Goal: Task Accomplishment & Management: Manage account settings

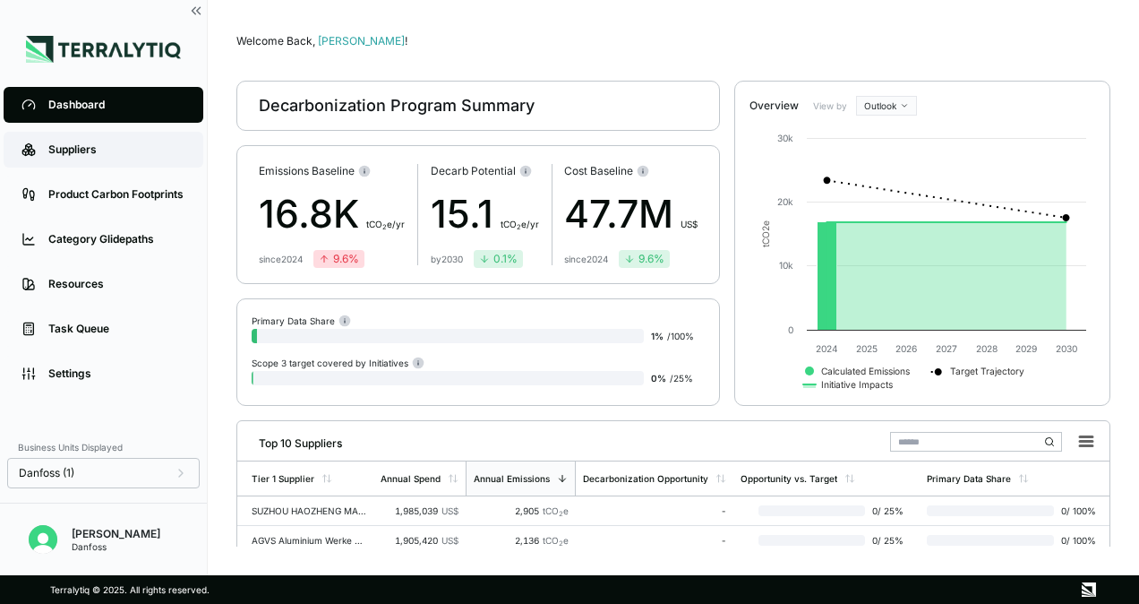
click at [91, 160] on link "Suppliers" at bounding box center [104, 150] width 200 height 36
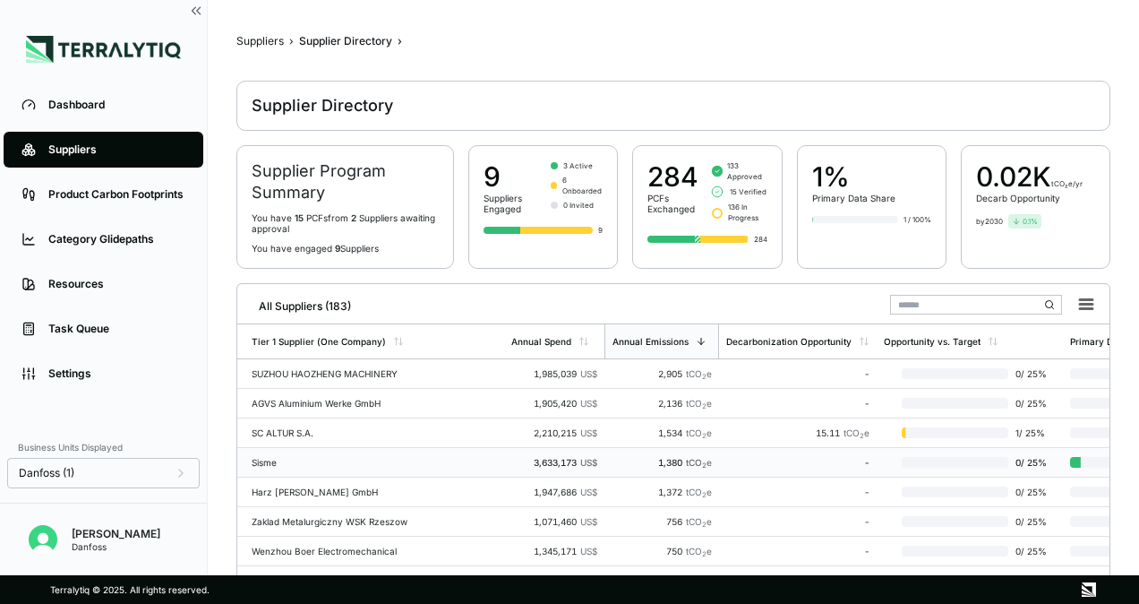
click at [366, 457] on div "Sisme" at bounding box center [374, 462] width 245 height 11
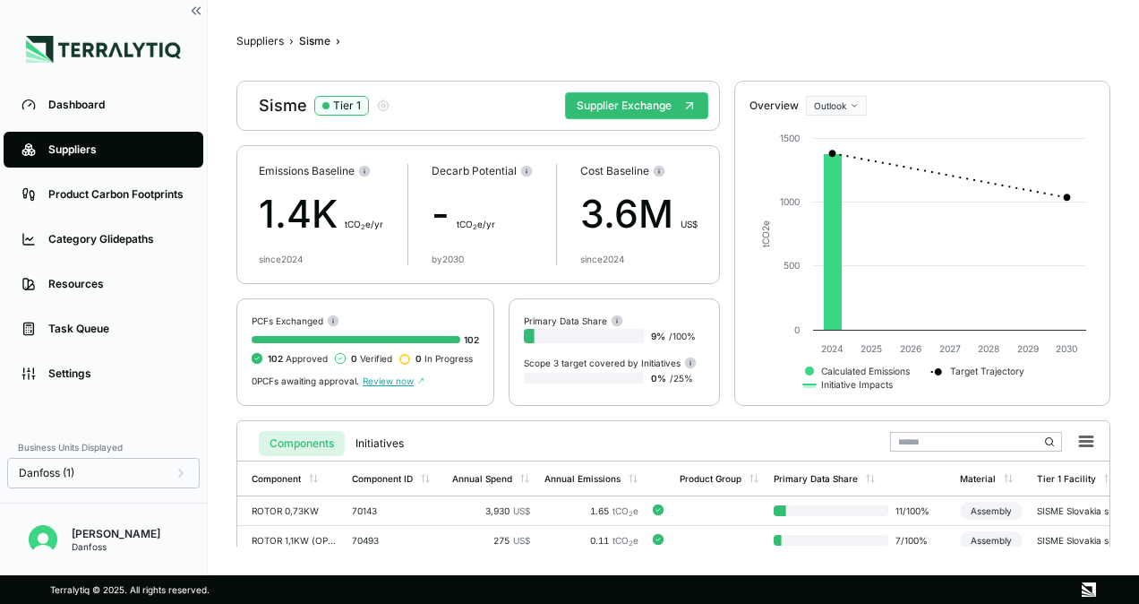
click at [61, 144] on div "Suppliers" at bounding box center [116, 149] width 137 height 14
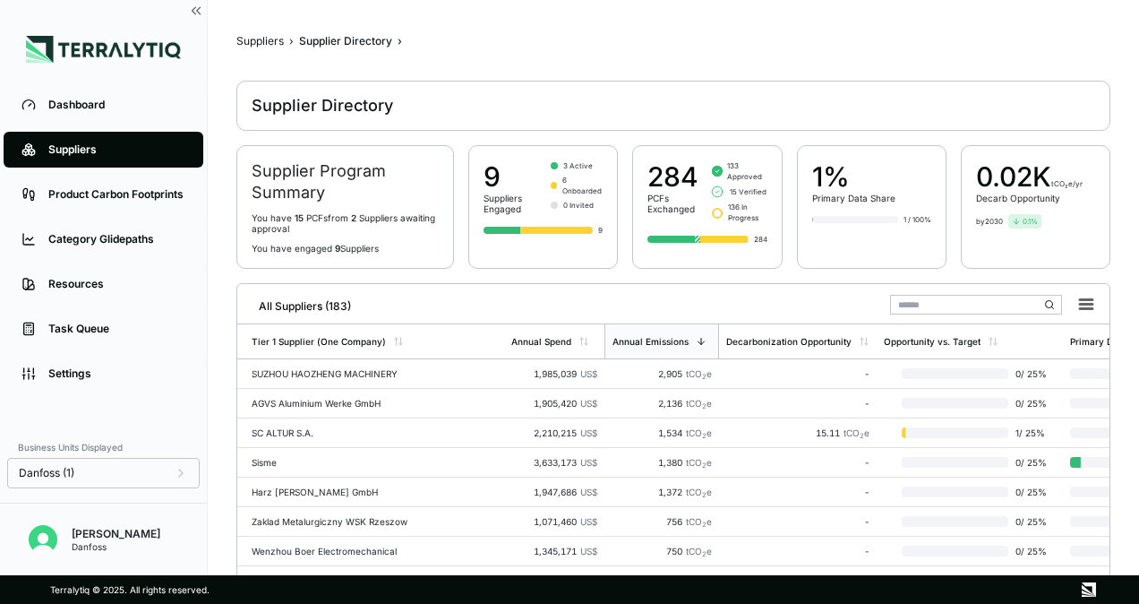
click at [955, 304] on input "text" at bounding box center [976, 305] width 172 height 20
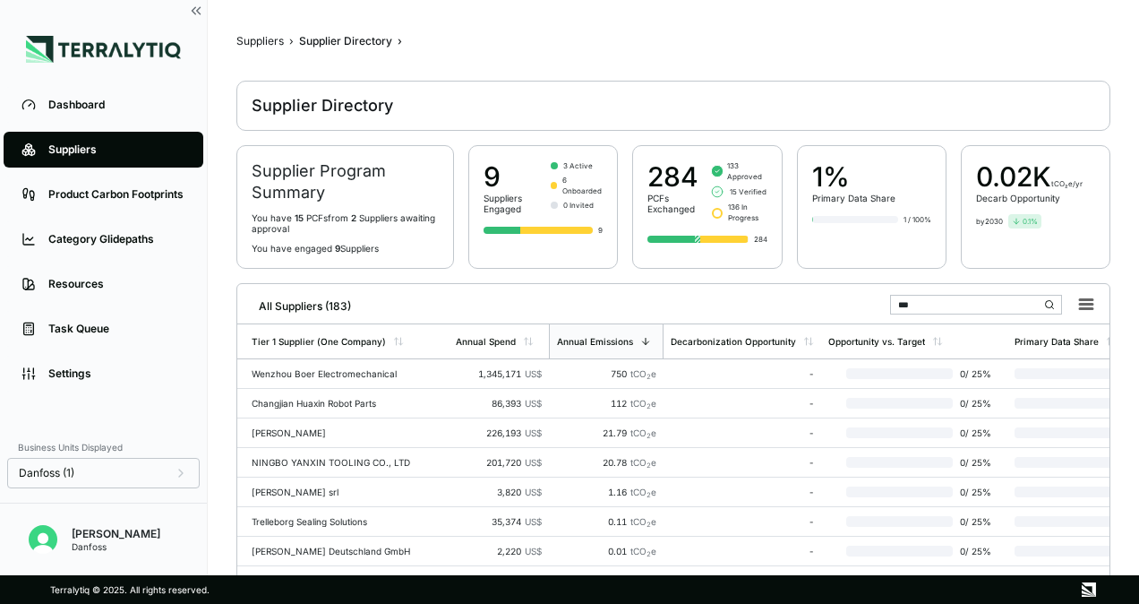
type input "****"
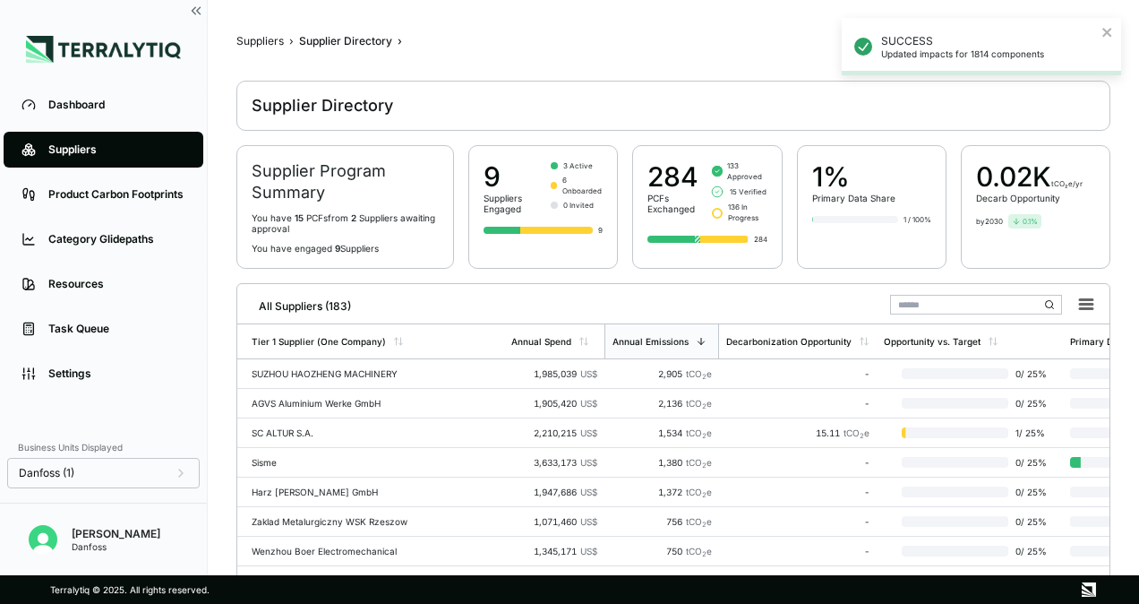
click at [946, 296] on input "text" at bounding box center [976, 305] width 172 height 20
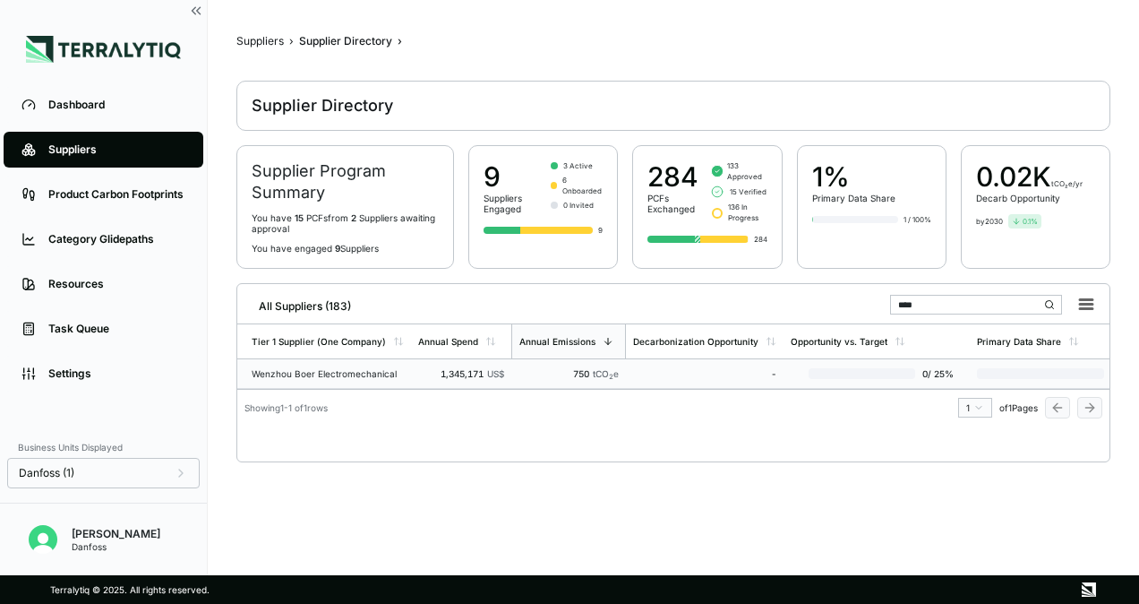
type input "****"
click at [380, 379] on td "Wenzhou Boer Electromechanical" at bounding box center [324, 374] width 174 height 30
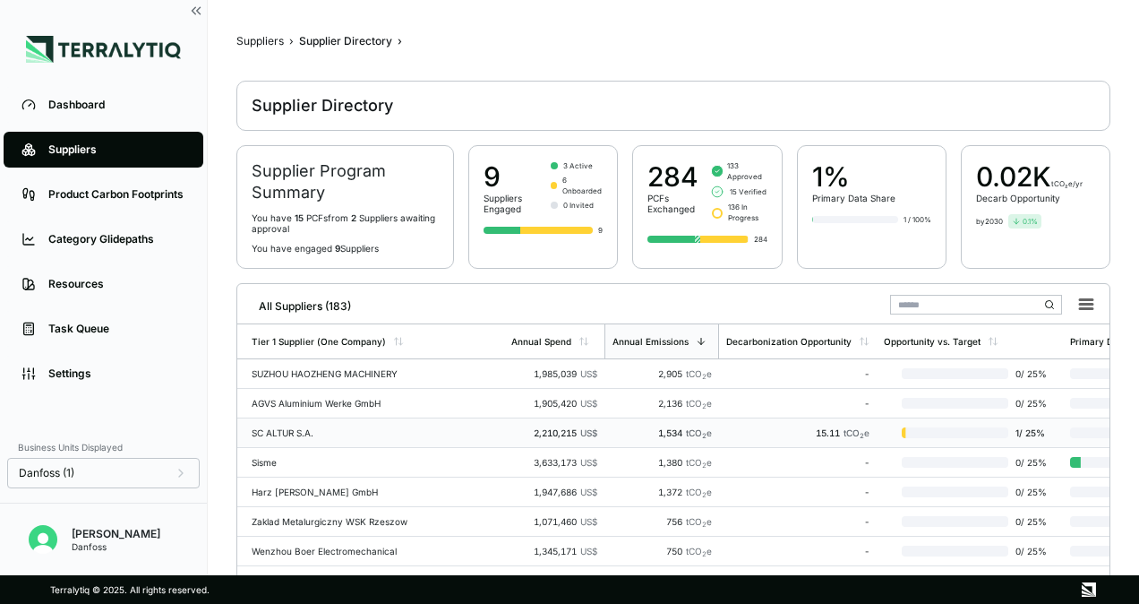
click at [350, 427] on div "SC ALTUR S.A." at bounding box center [374, 432] width 245 height 11
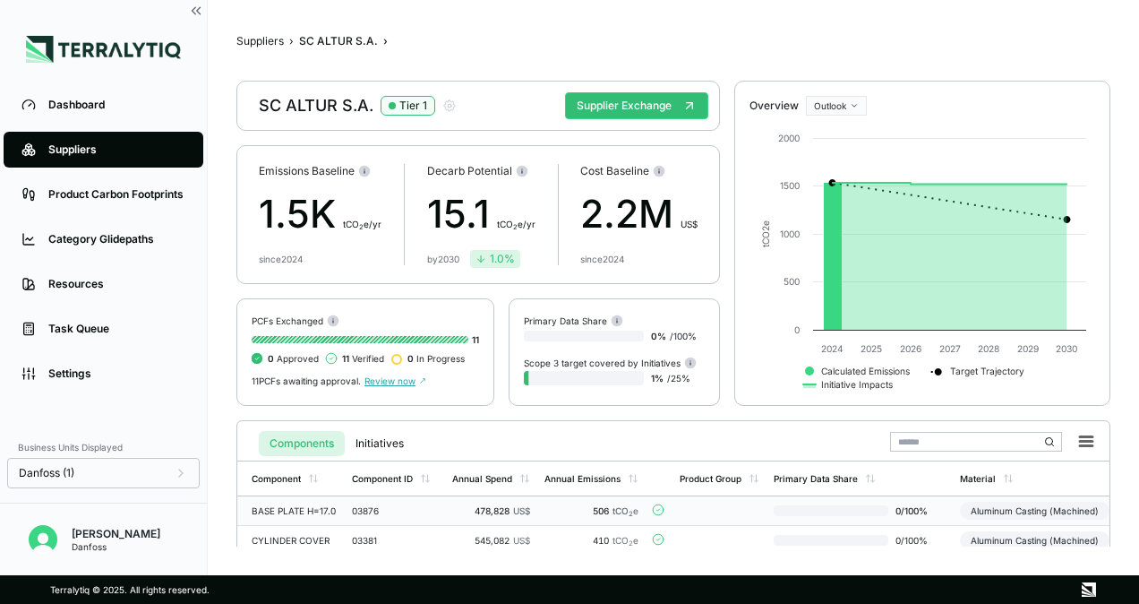
click at [432, 516] on td "03876" at bounding box center [395, 511] width 100 height 30
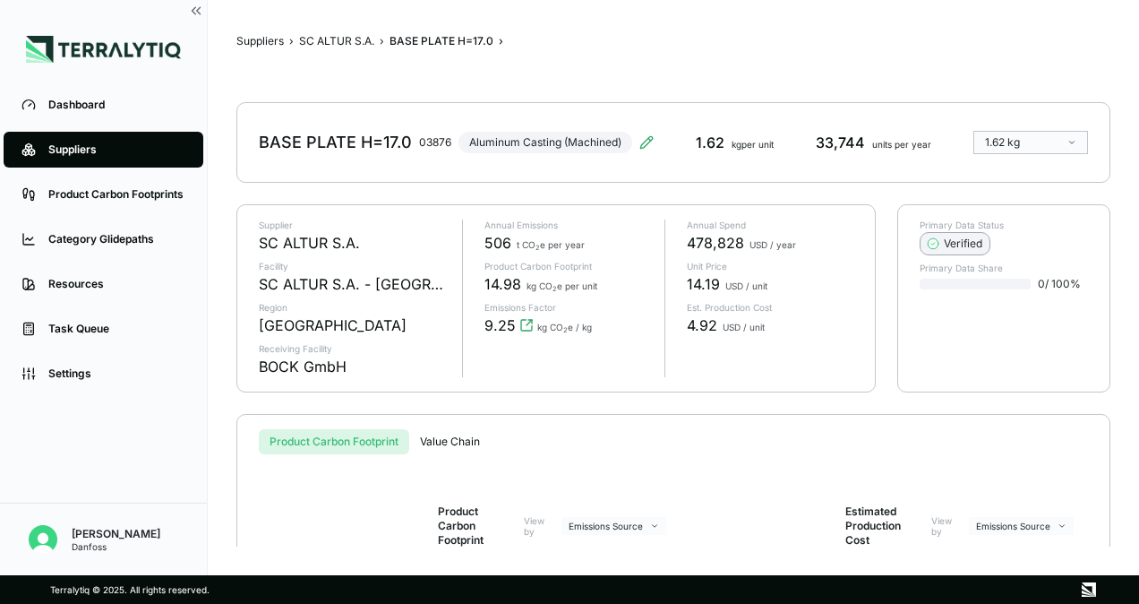
click at [960, 246] on div "Verified" at bounding box center [955, 243] width 55 height 14
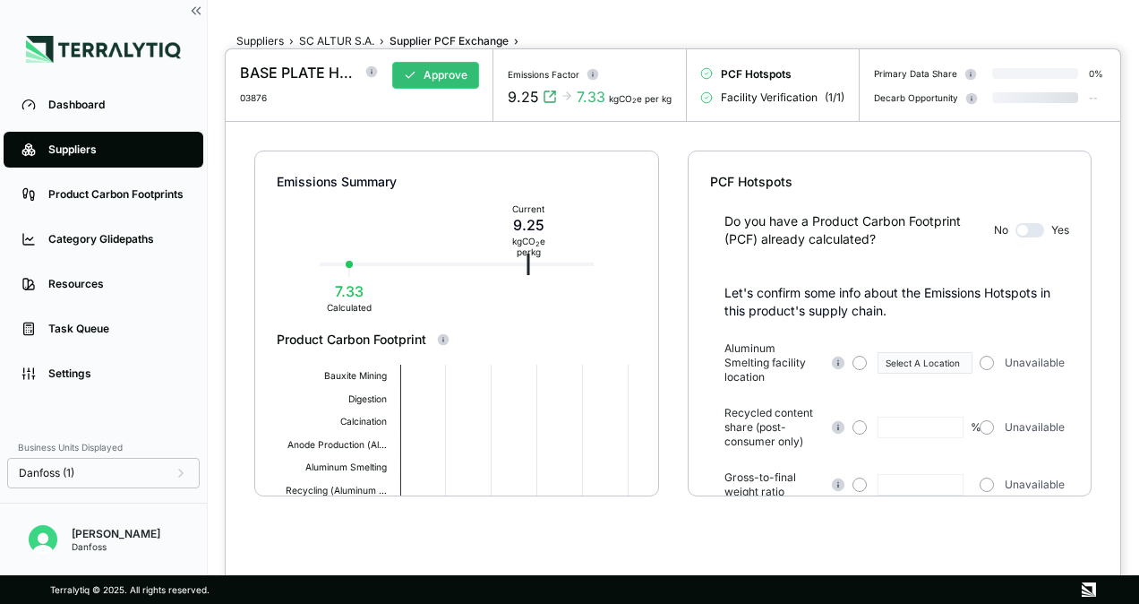
type input "**"
type input "****"
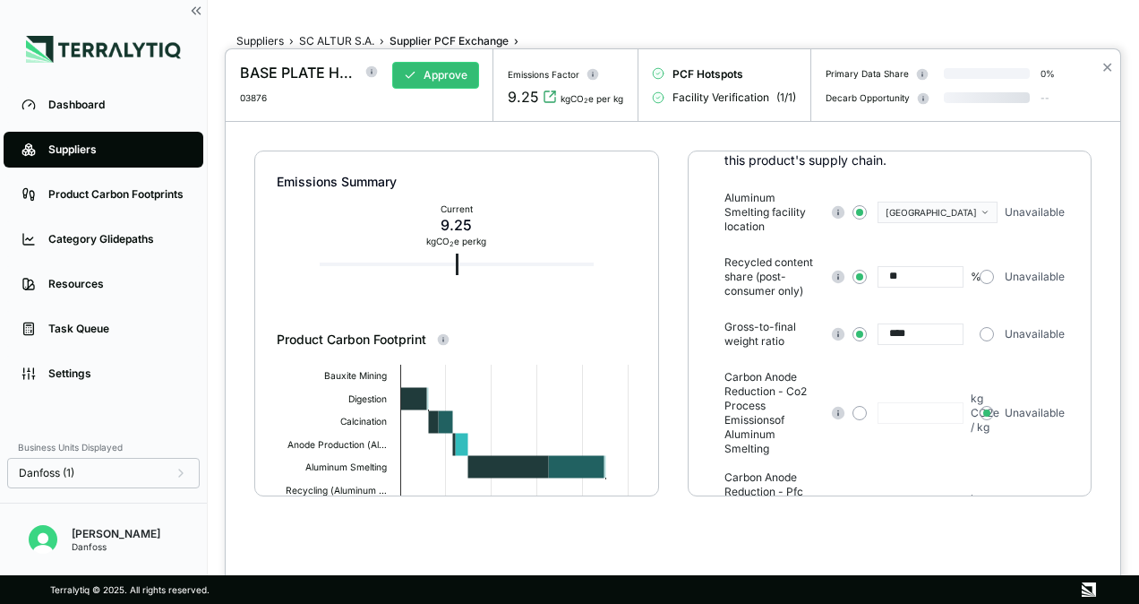
scroll to position [179, 0]
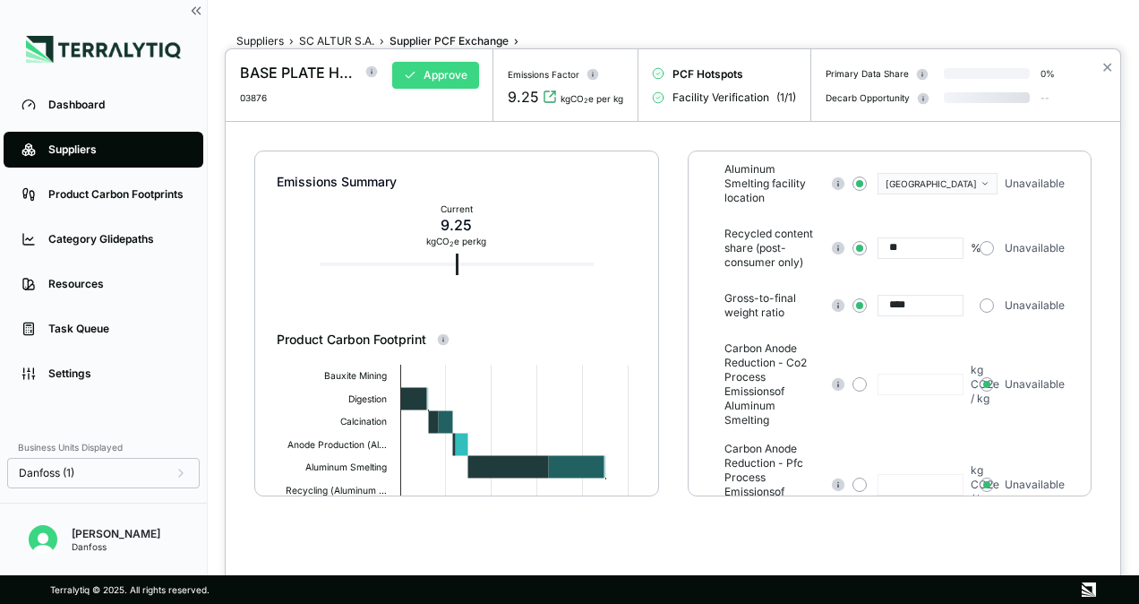
click at [450, 81] on button "Approve" at bounding box center [435, 75] width 87 height 27
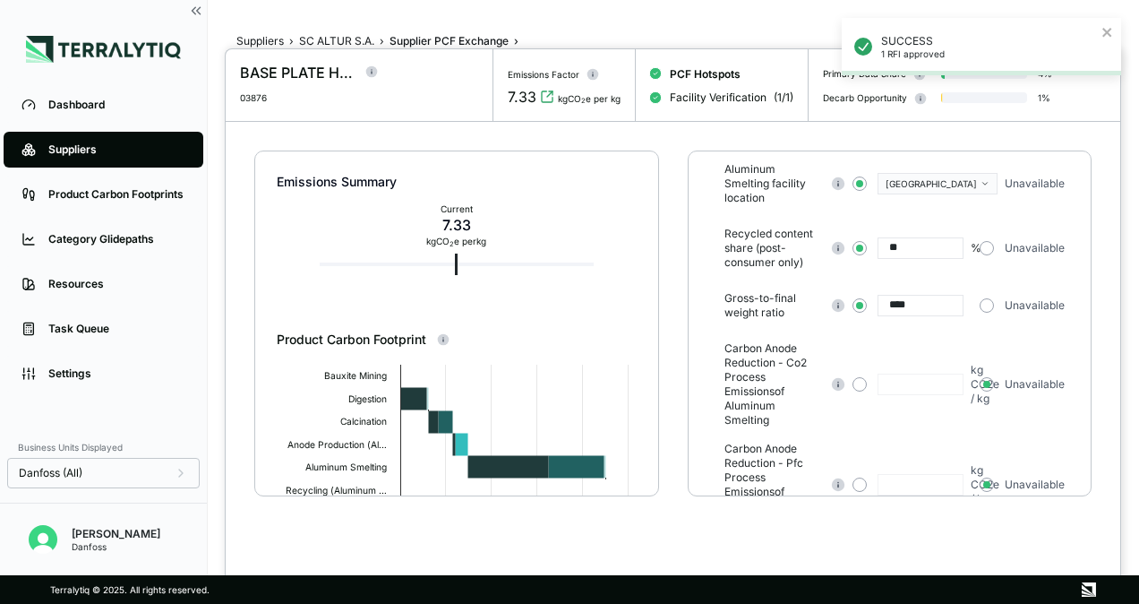
click at [1114, 34] on div "SUCCESS 1 RFI approved" at bounding box center [981, 46] width 279 height 57
click at [1110, 63] on div "SUCCESS Updated impacts for 11 components" at bounding box center [981, 46] width 279 height 57
click at [1107, 64] on button "✕" at bounding box center [1107, 66] width 12 height 21
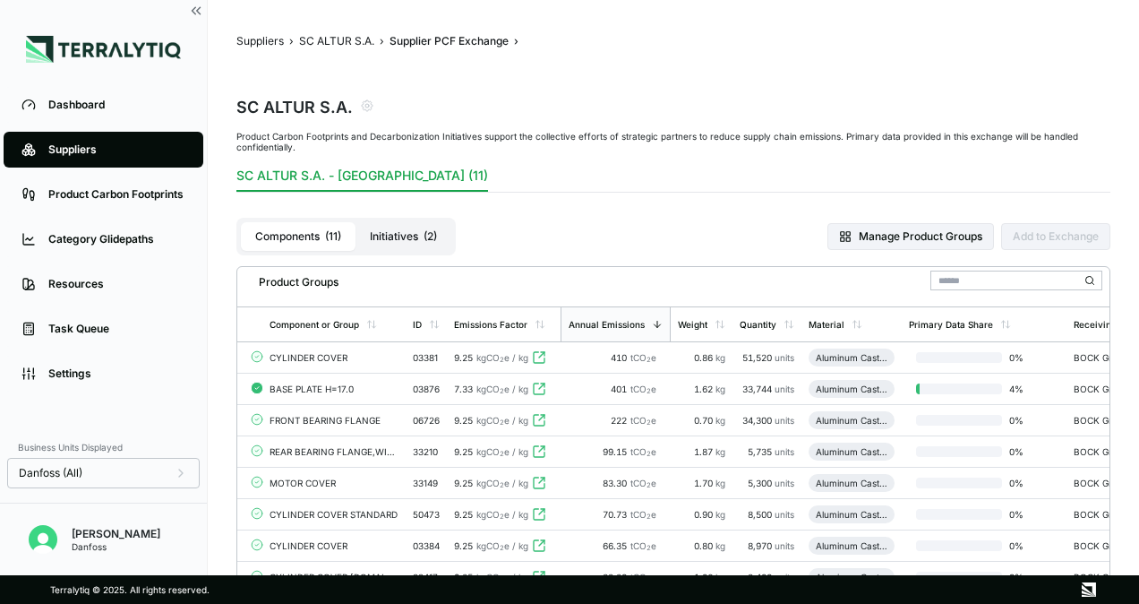
click at [412, 240] on button "Initiatives ( 2 )" at bounding box center [404, 236] width 96 height 29
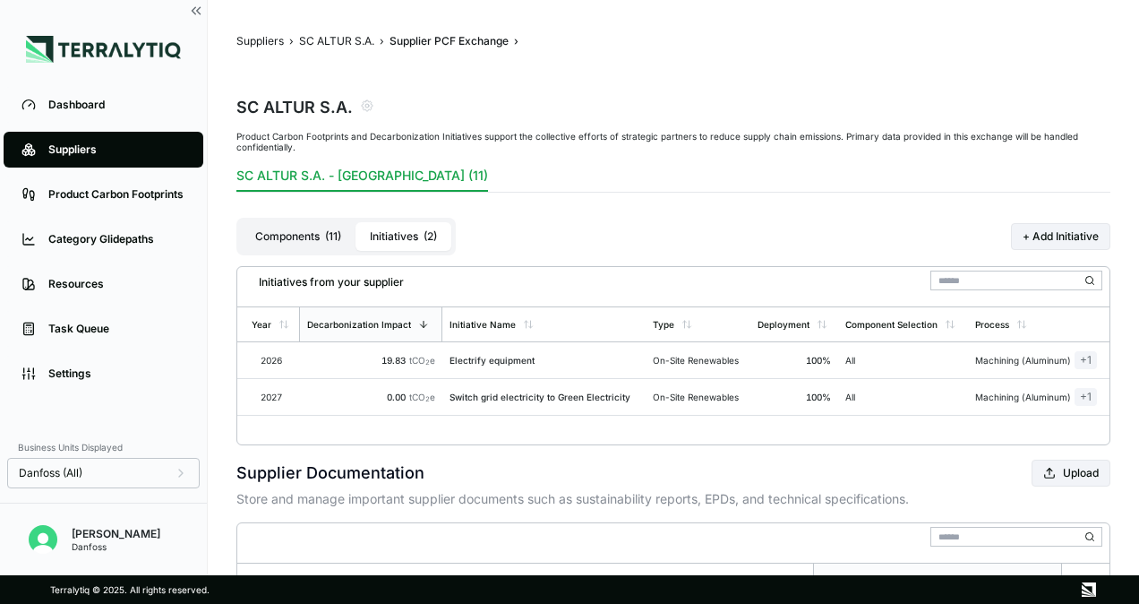
click at [319, 237] on button "Components ( 11 )" at bounding box center [298, 236] width 115 height 29
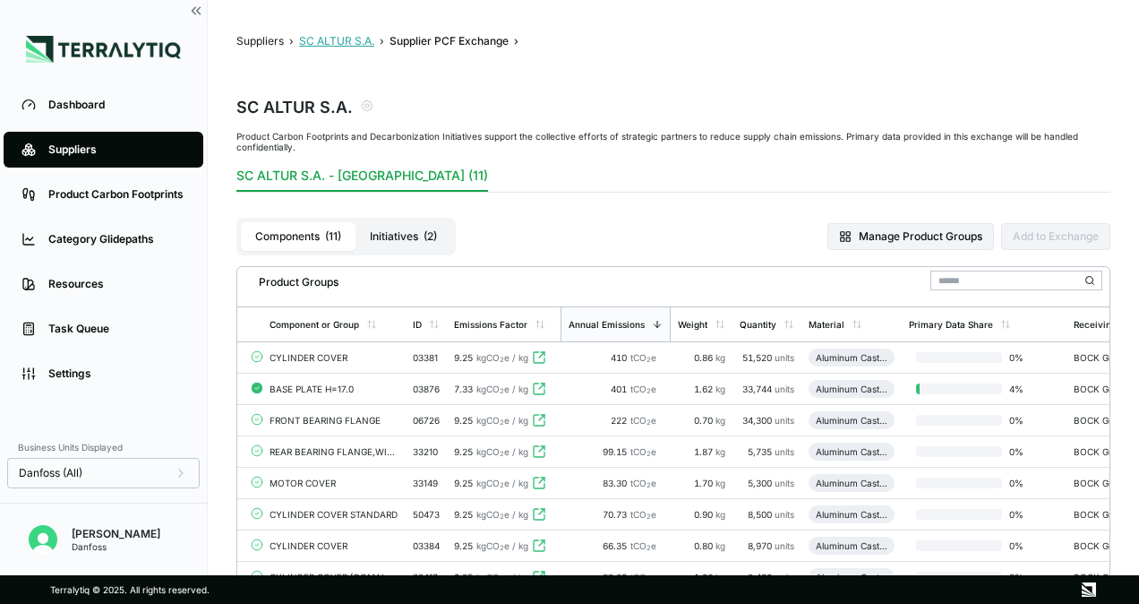
click at [356, 43] on button "SC ALTUR S.A." at bounding box center [336, 41] width 75 height 14
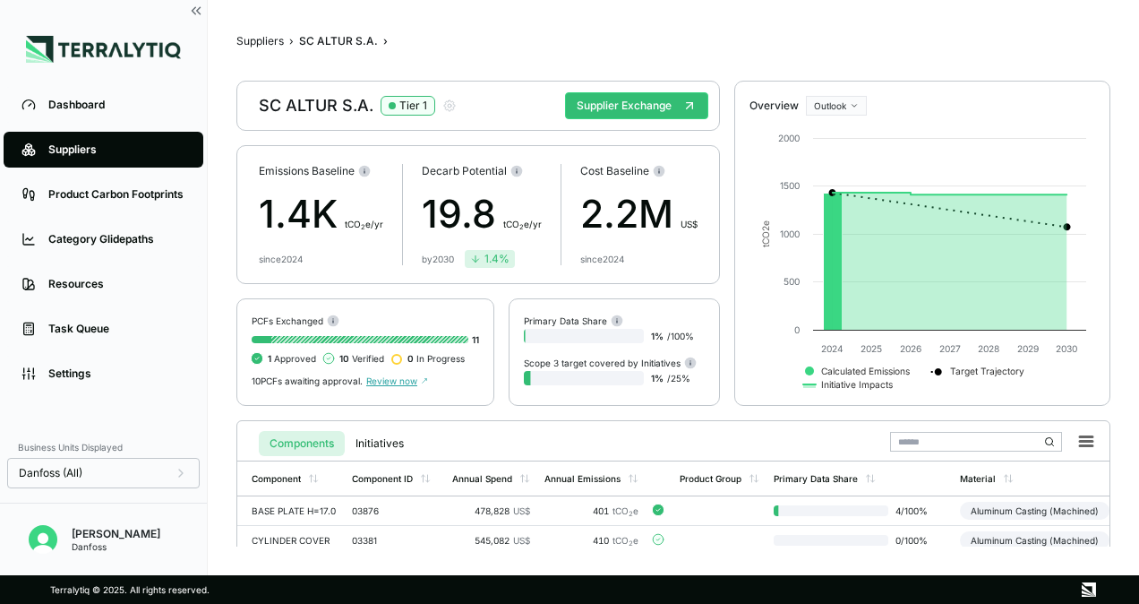
click at [346, 357] on span "10" at bounding box center [344, 358] width 10 height 11
click at [387, 375] on span "Review now" at bounding box center [397, 380] width 62 height 11
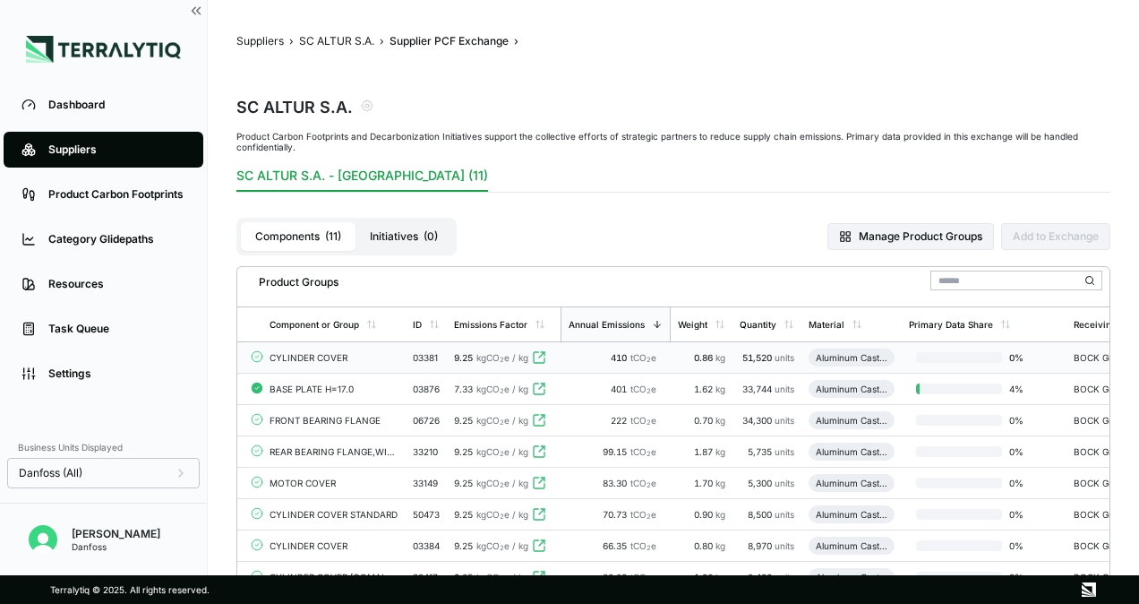
click at [369, 364] on td "CYLINDER COVER" at bounding box center [333, 357] width 143 height 31
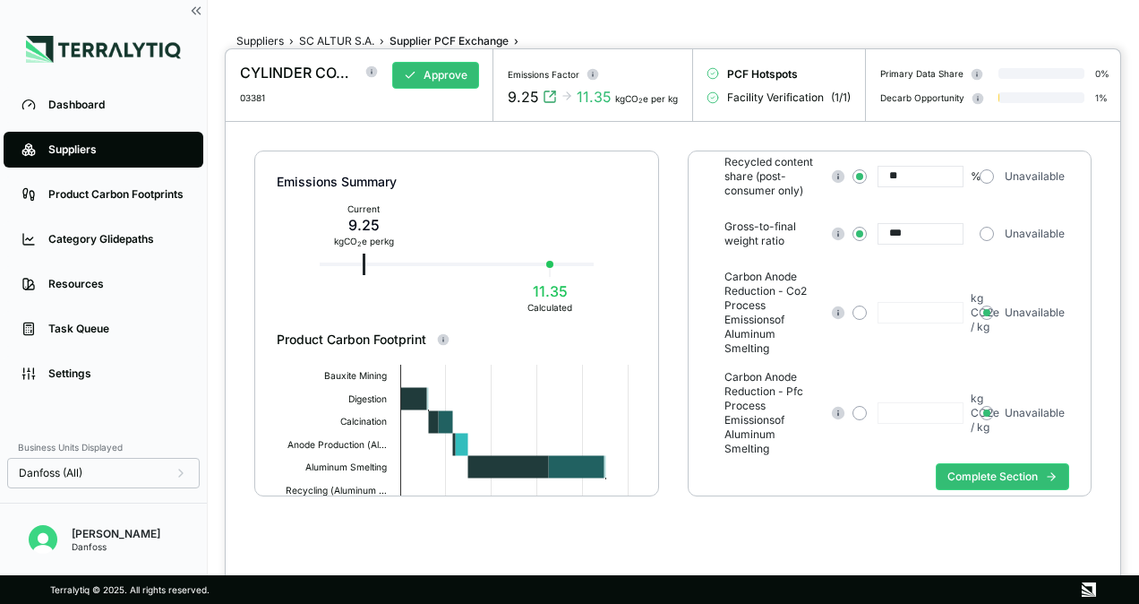
scroll to position [251, 0]
click at [965, 463] on button "Complete Section" at bounding box center [1002, 476] width 133 height 27
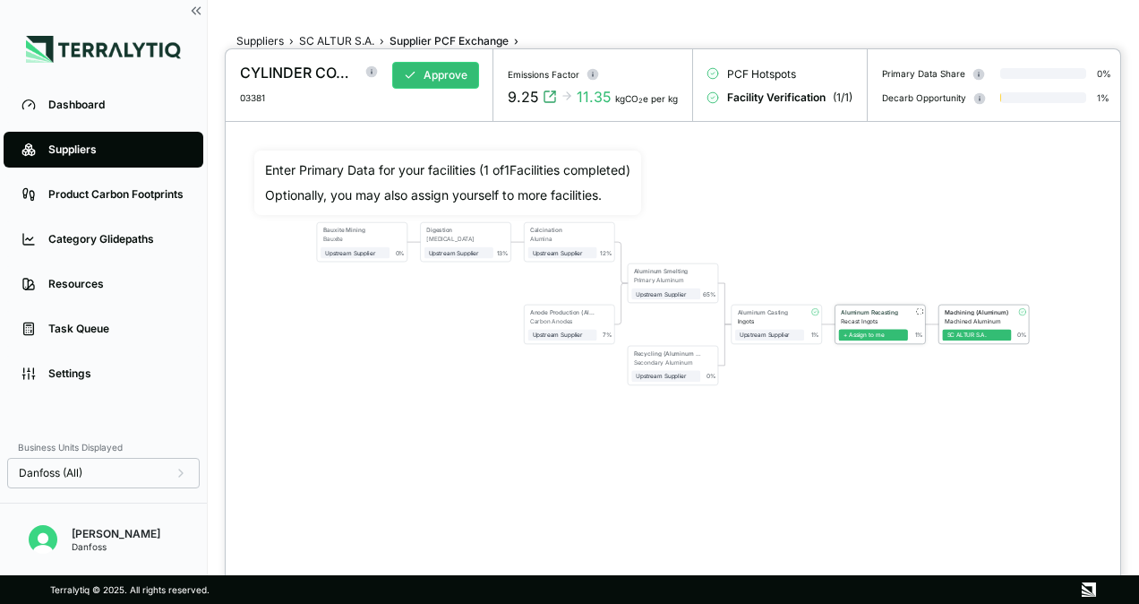
click at [872, 340] on span "+ Assign to me" at bounding box center [873, 335] width 69 height 12
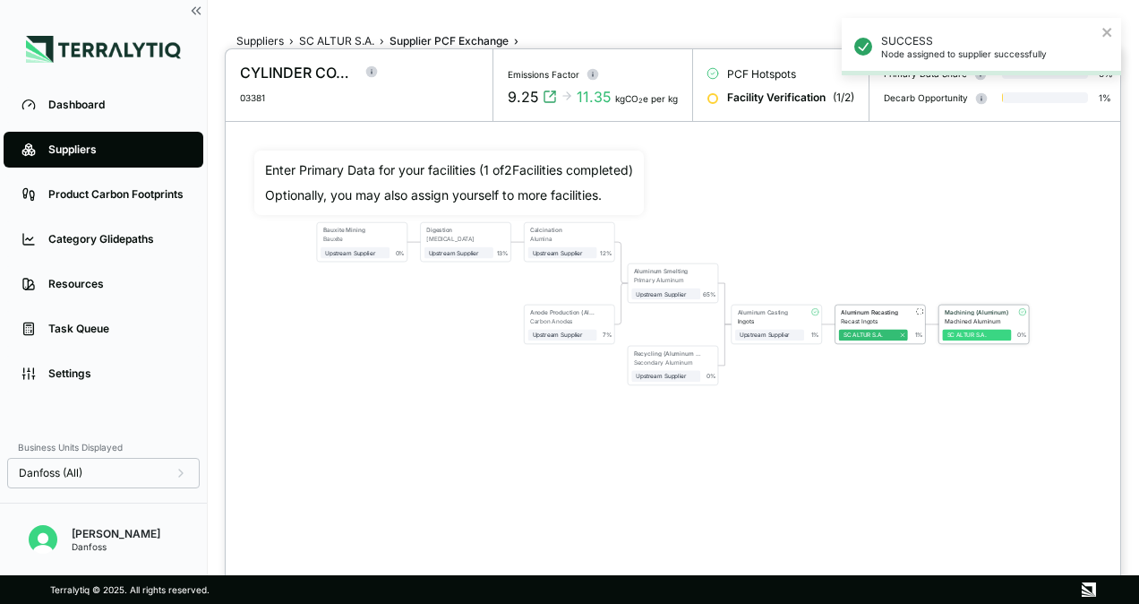
click at [956, 338] on div "SC ALTUR S.A." at bounding box center [977, 334] width 60 height 7
click at [347, 34] on div at bounding box center [569, 302] width 1139 height 604
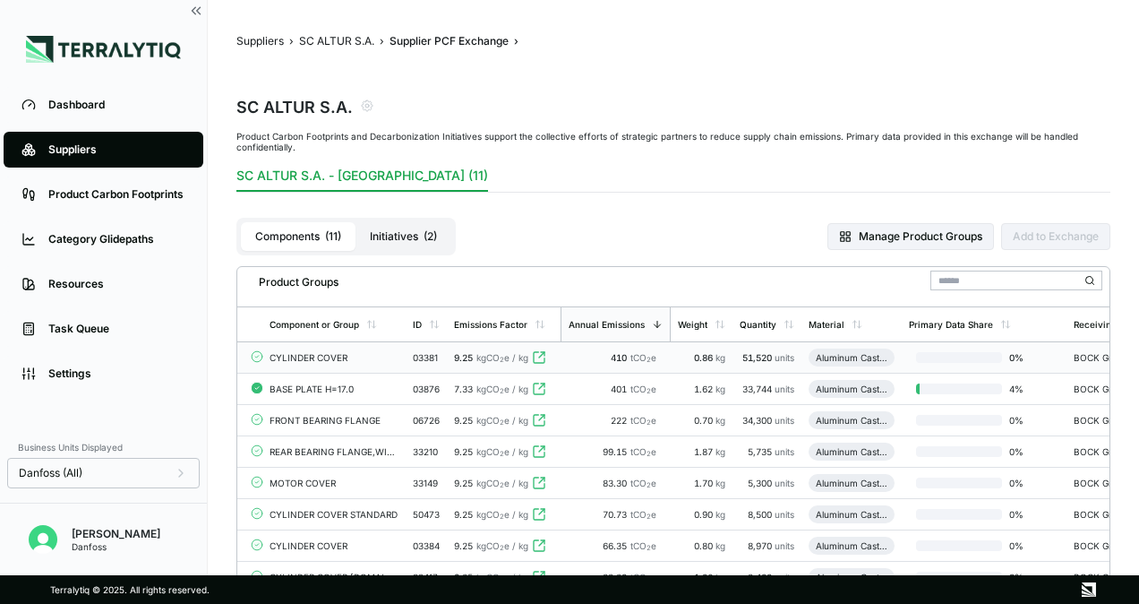
click at [319, 362] on div "CYLINDER COVER" at bounding box center [334, 357] width 129 height 11
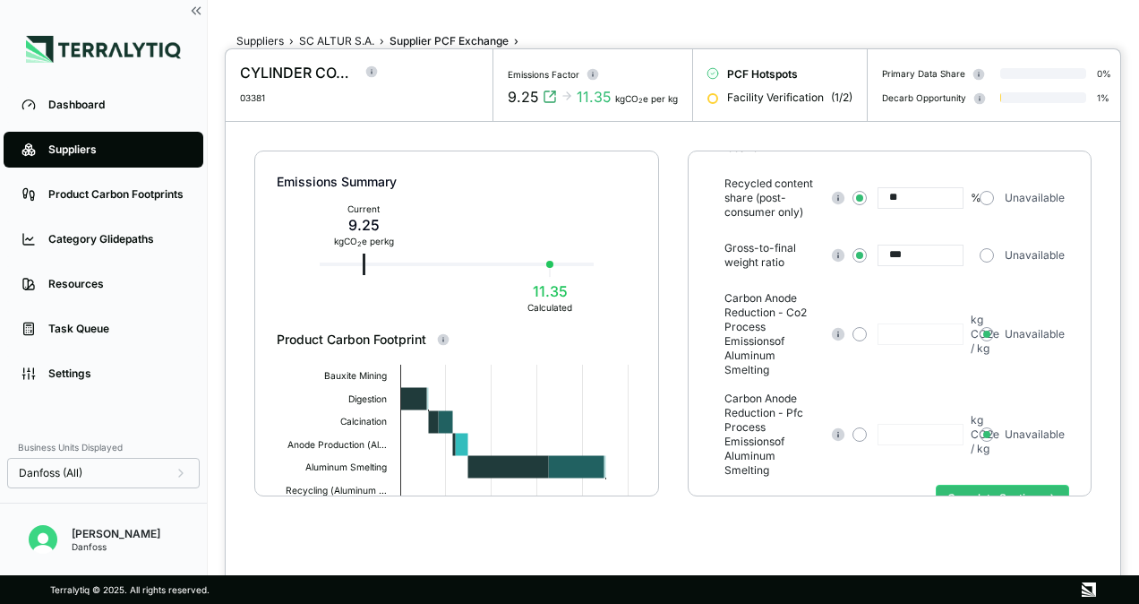
scroll to position [251, 0]
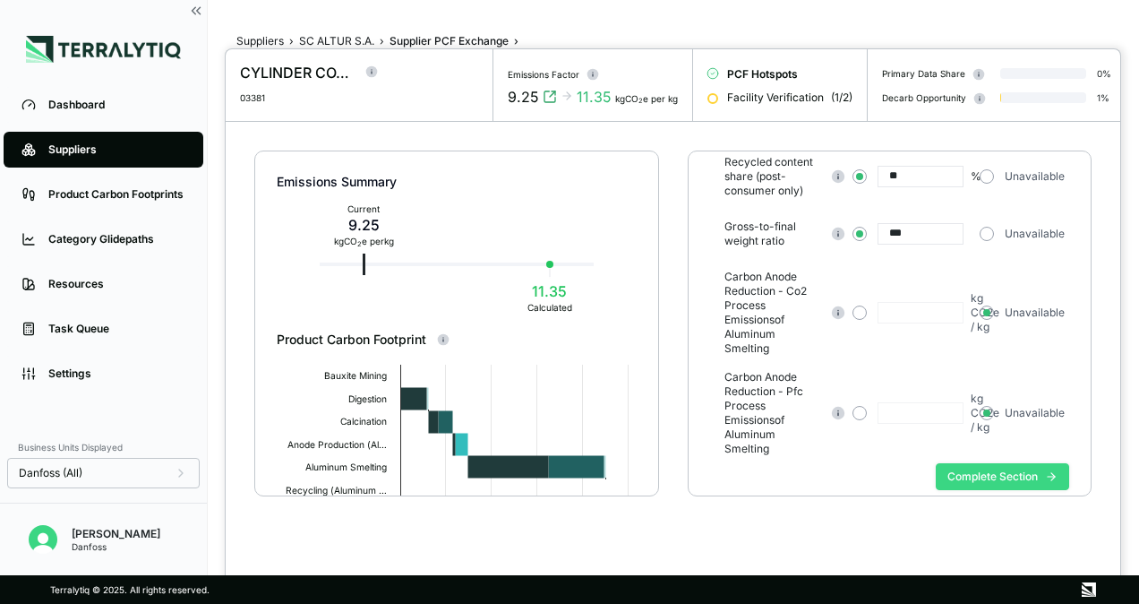
click at [993, 467] on button "Complete Section" at bounding box center [1002, 476] width 133 height 27
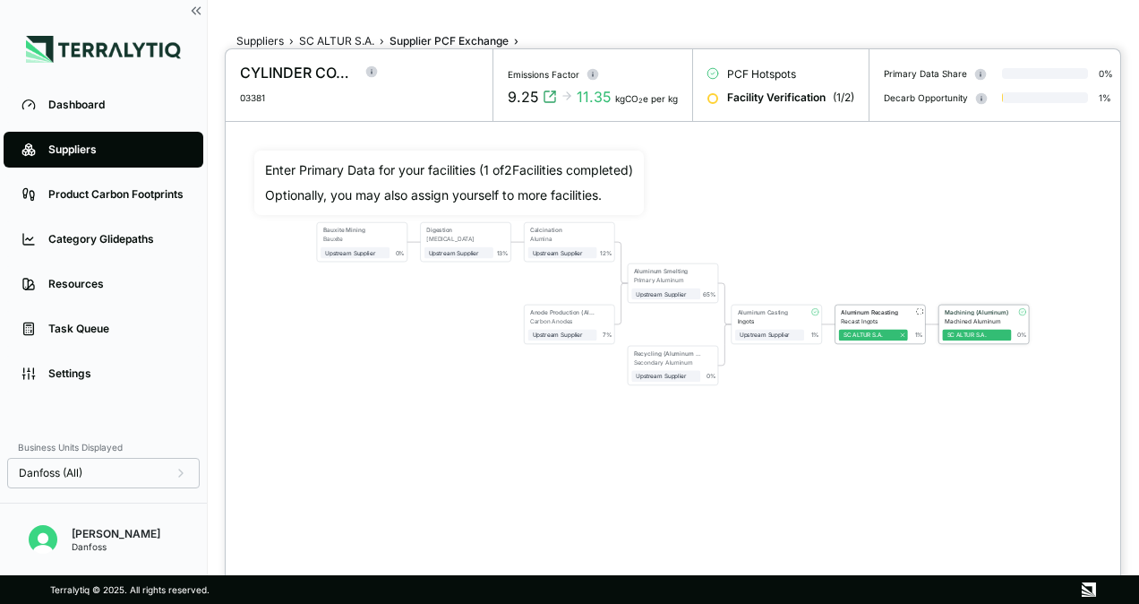
click at [987, 343] on div "Machining (Aluminum) Machined Aluminum SC ALTUR S.A. 0 %" at bounding box center [984, 323] width 90 height 39
click at [983, 324] on div "Machined Aluminum" at bounding box center [978, 320] width 67 height 7
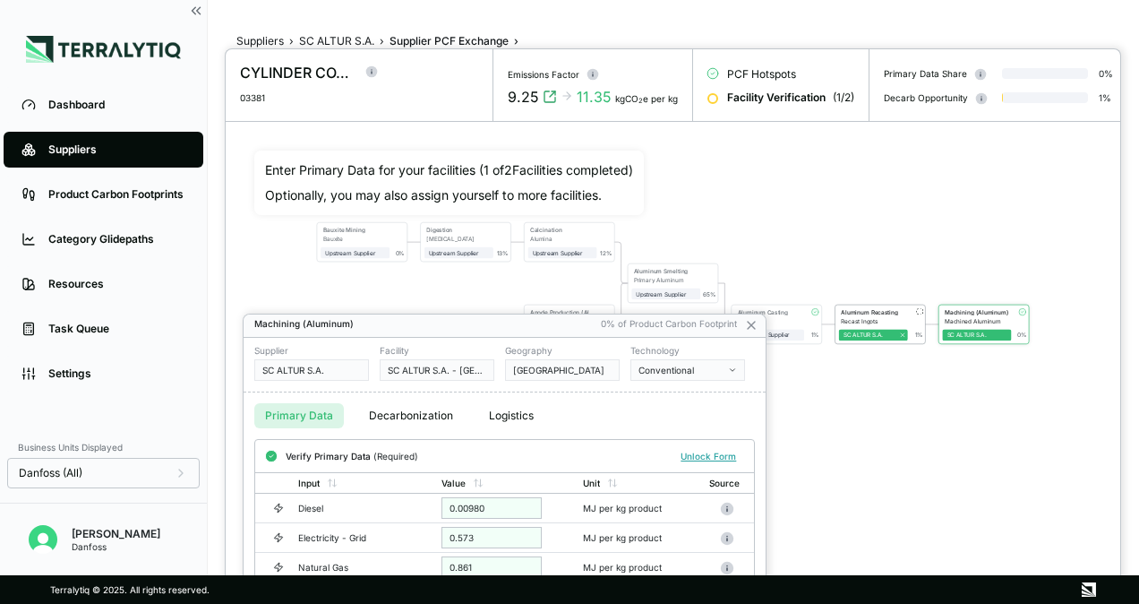
scroll to position [6, 0]
click at [752, 321] on icon at bounding box center [751, 325] width 14 height 14
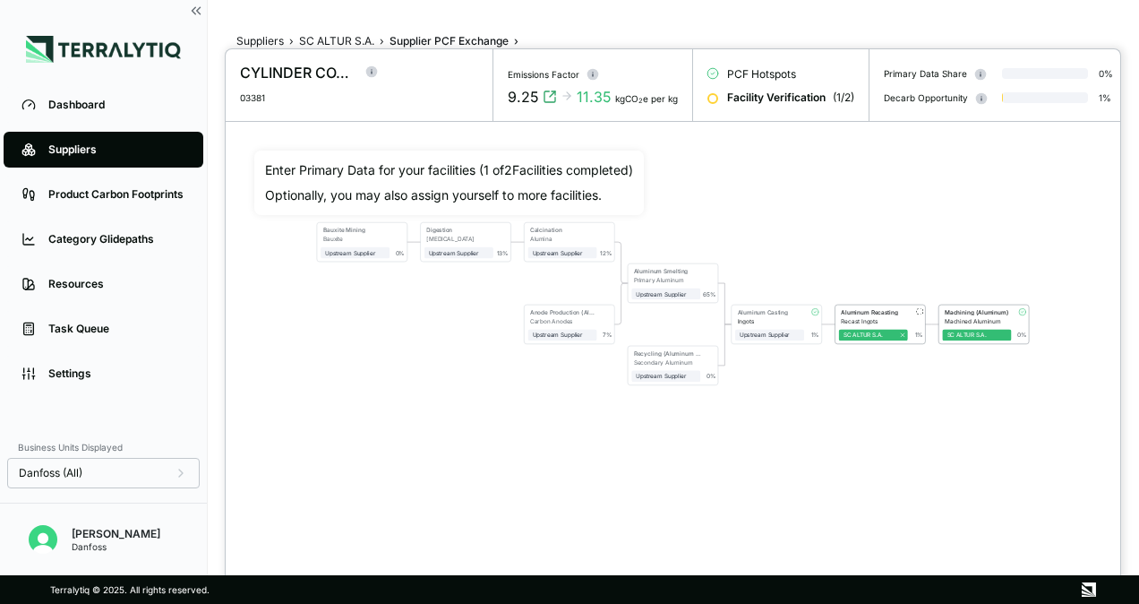
click at [343, 34] on div at bounding box center [569, 302] width 1139 height 604
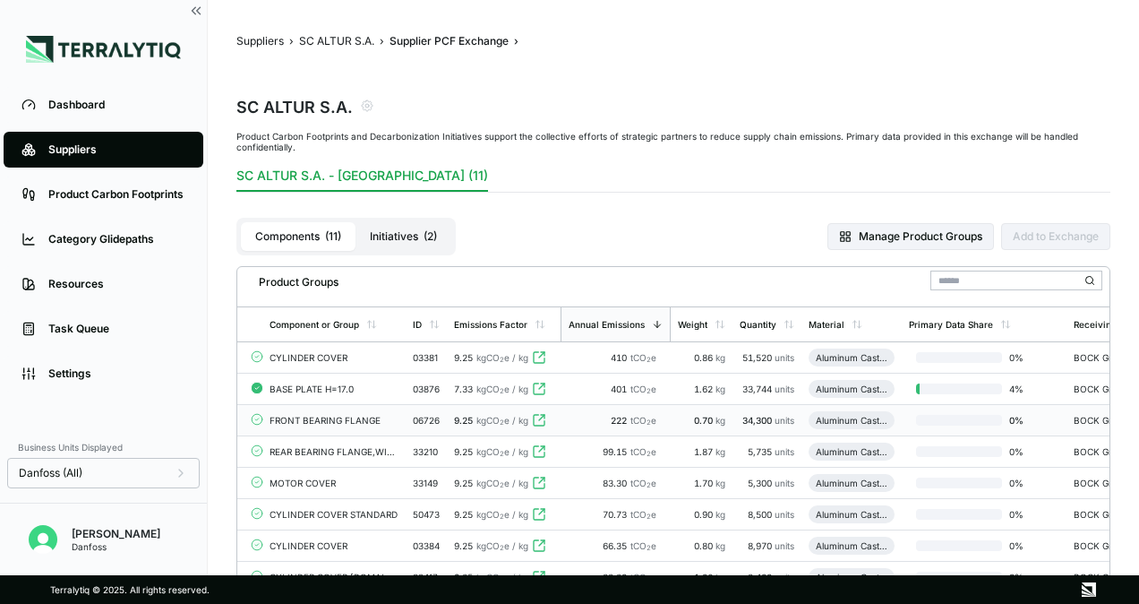
click at [301, 426] on td "FRONT BEARING FLANGE" at bounding box center [333, 420] width 143 height 31
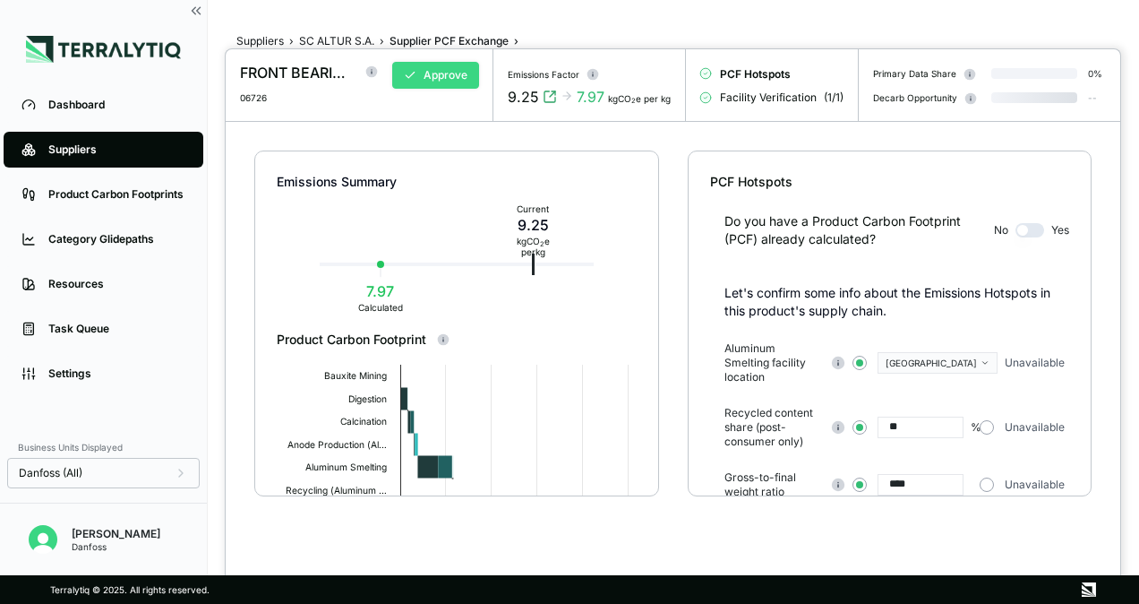
click at [459, 77] on button "Approve" at bounding box center [435, 75] width 87 height 27
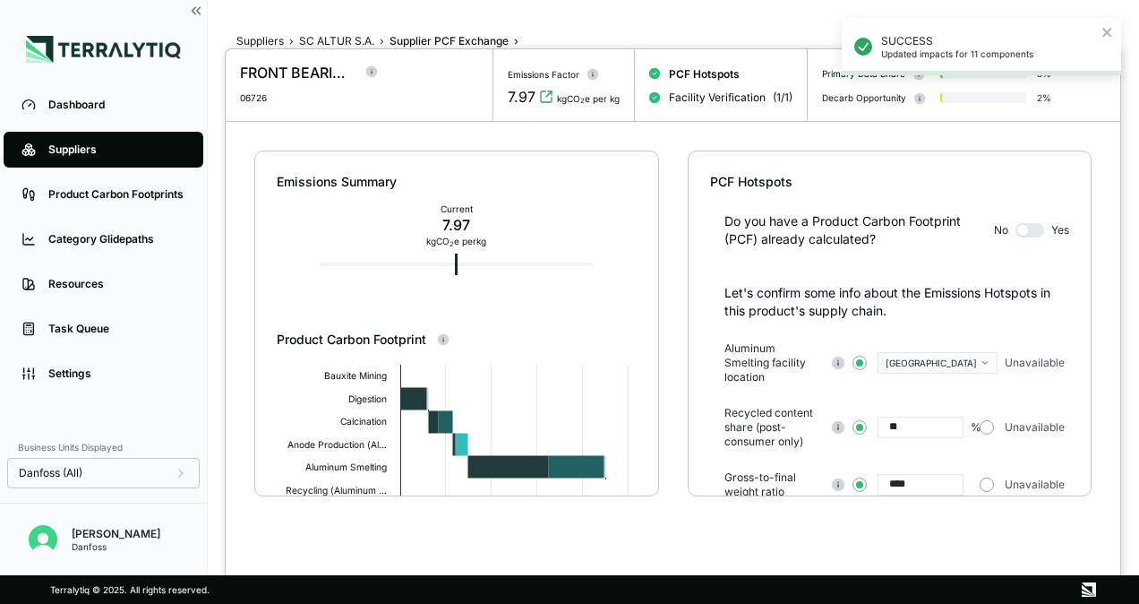
click at [71, 156] on div at bounding box center [569, 302] width 1139 height 604
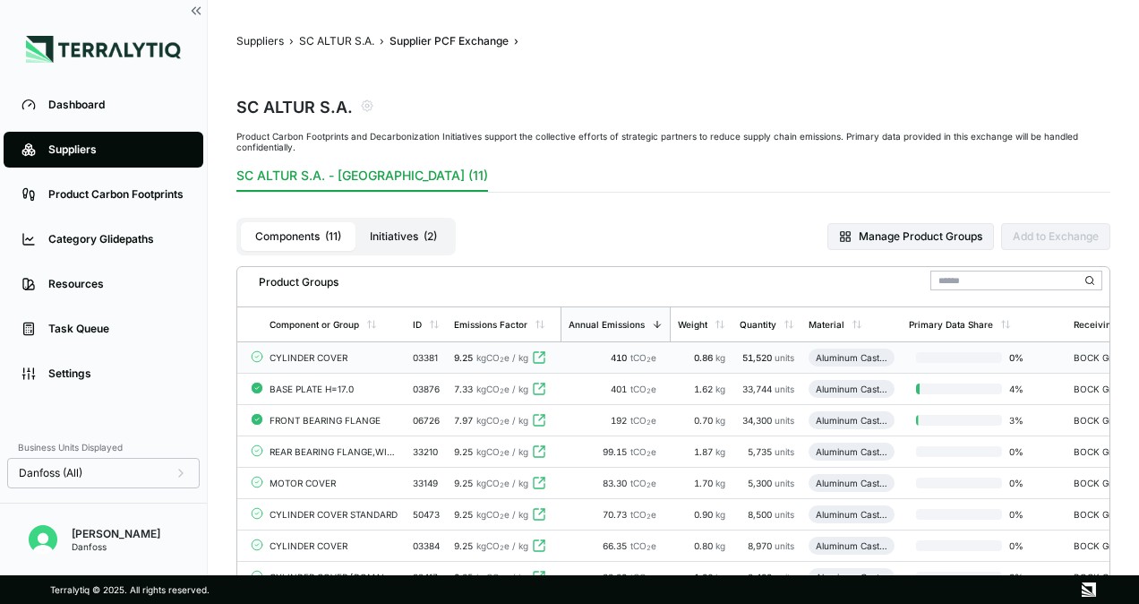
click at [310, 359] on div "CYLINDER COVER" at bounding box center [334, 357] width 129 height 11
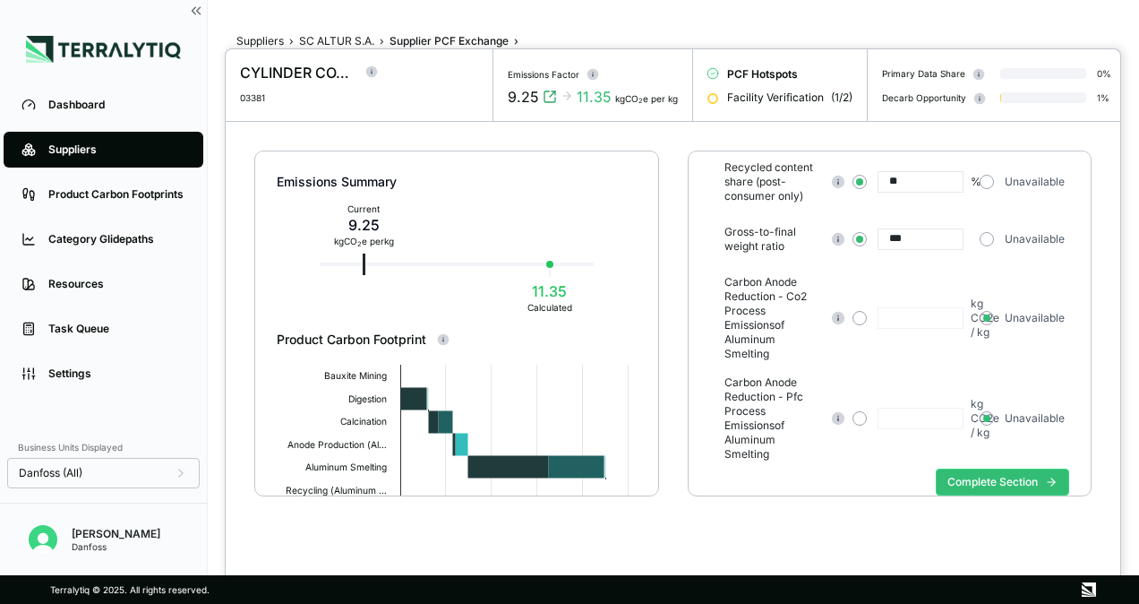
scroll to position [251, 0]
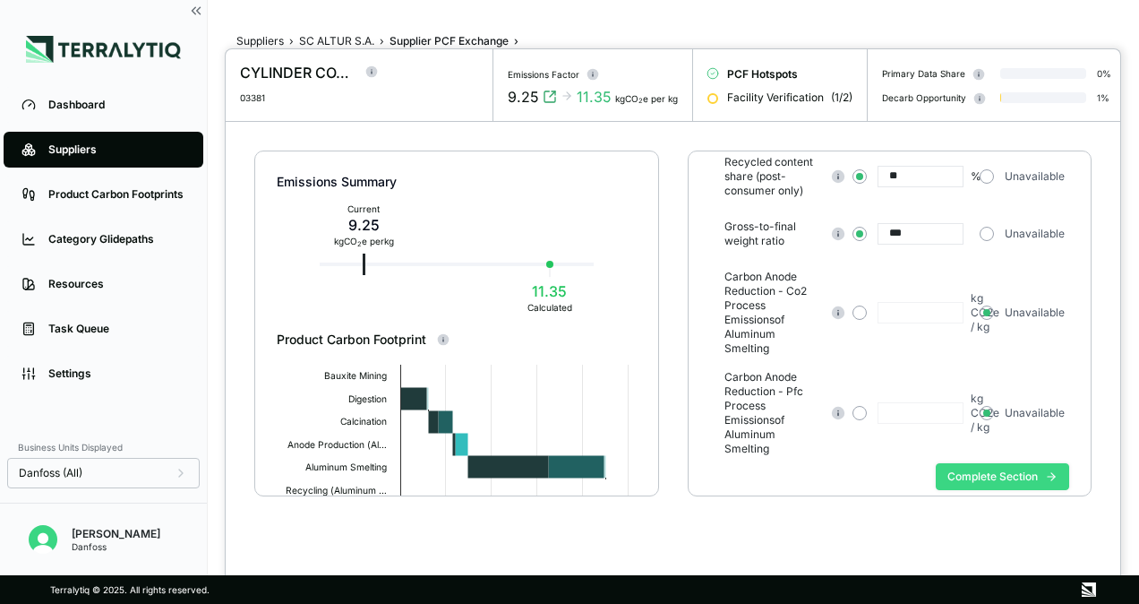
click at [990, 463] on button "Complete Section" at bounding box center [1002, 476] width 133 height 27
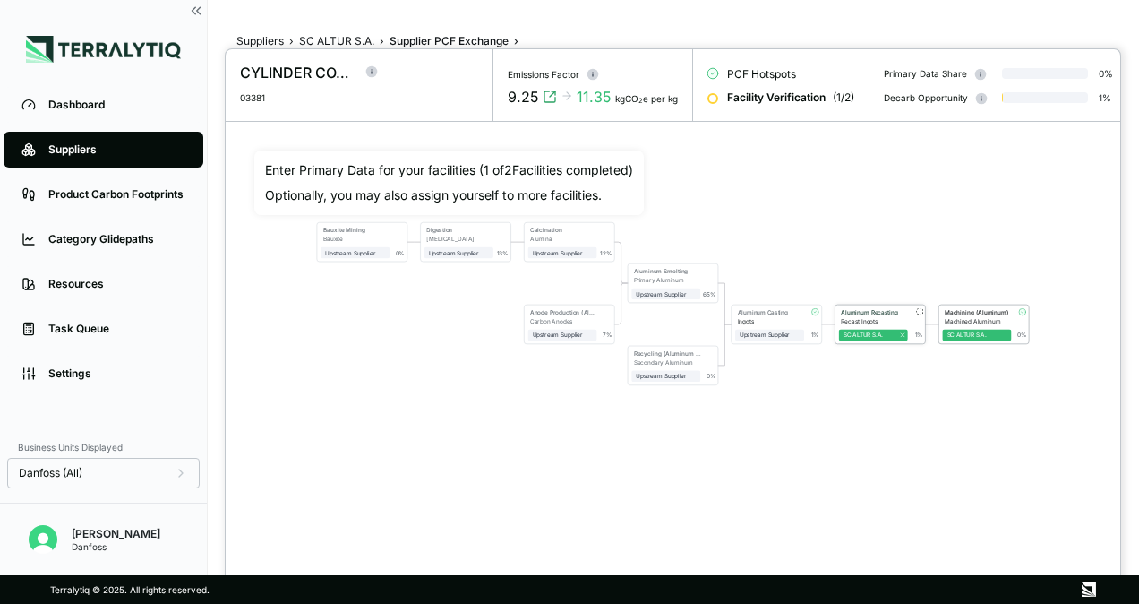
click at [876, 343] on div "Aluminum Recasting Recast Ingots SC ALTUR S.A. 1 %" at bounding box center [880, 323] width 90 height 39
click at [971, 340] on span "SC ALTUR S.A." at bounding box center [977, 335] width 69 height 12
click at [990, 324] on div "Machined Aluminum" at bounding box center [978, 320] width 67 height 7
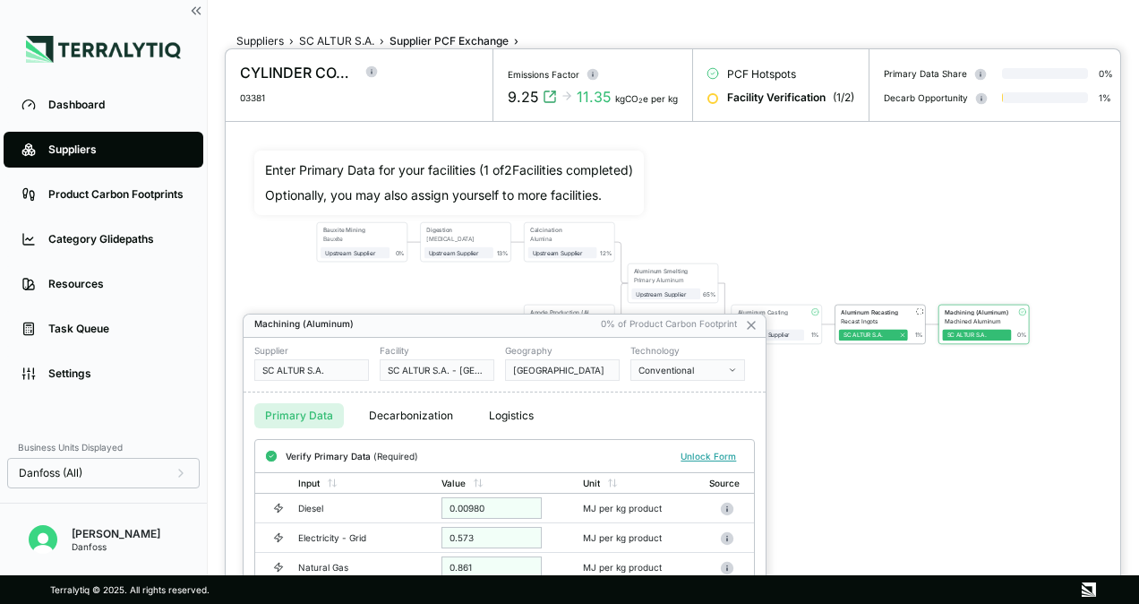
scroll to position [6, 0]
click at [315, 407] on button "Primary Data" at bounding box center [299, 414] width 90 height 25
click at [750, 321] on icon at bounding box center [751, 325] width 14 height 14
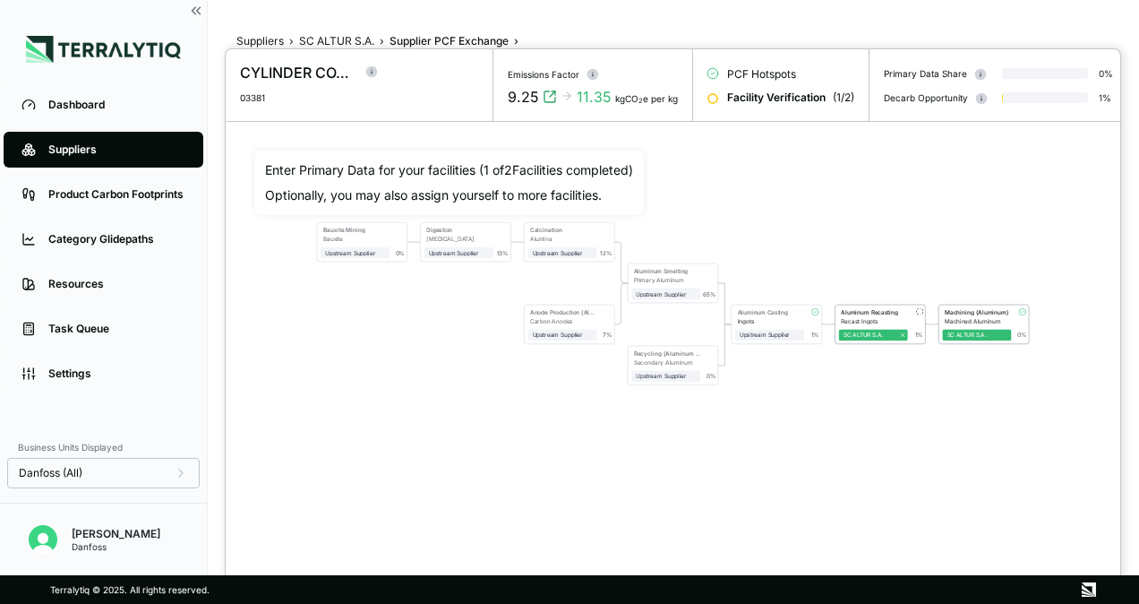
click at [334, 37] on div at bounding box center [569, 302] width 1139 height 604
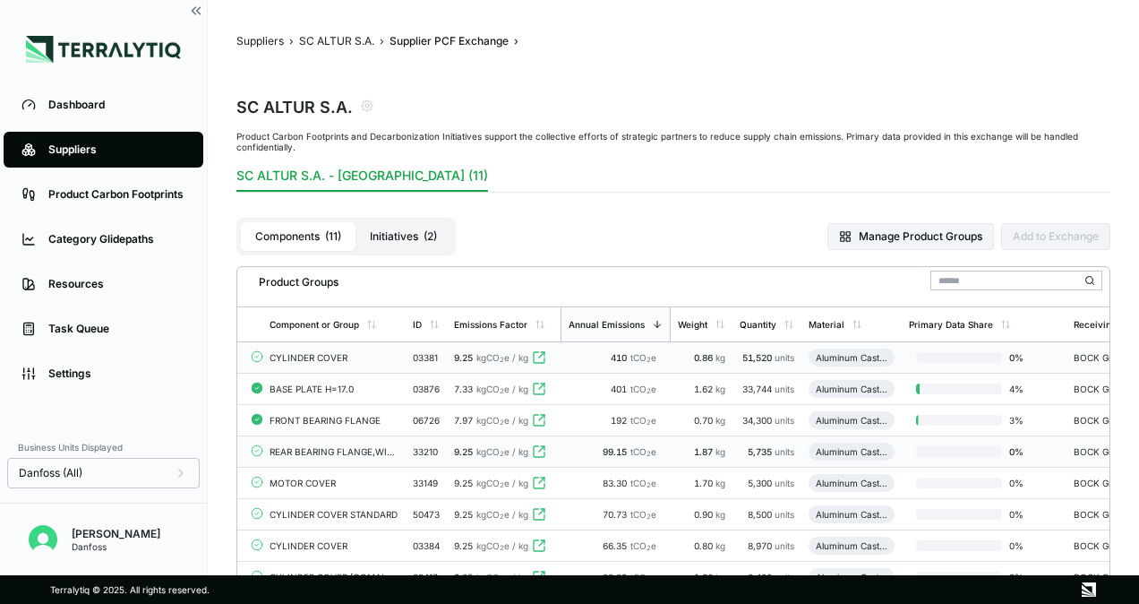
click at [304, 449] on div "REAR BEARING FLANGE,WITH BUSH" at bounding box center [334, 451] width 129 height 11
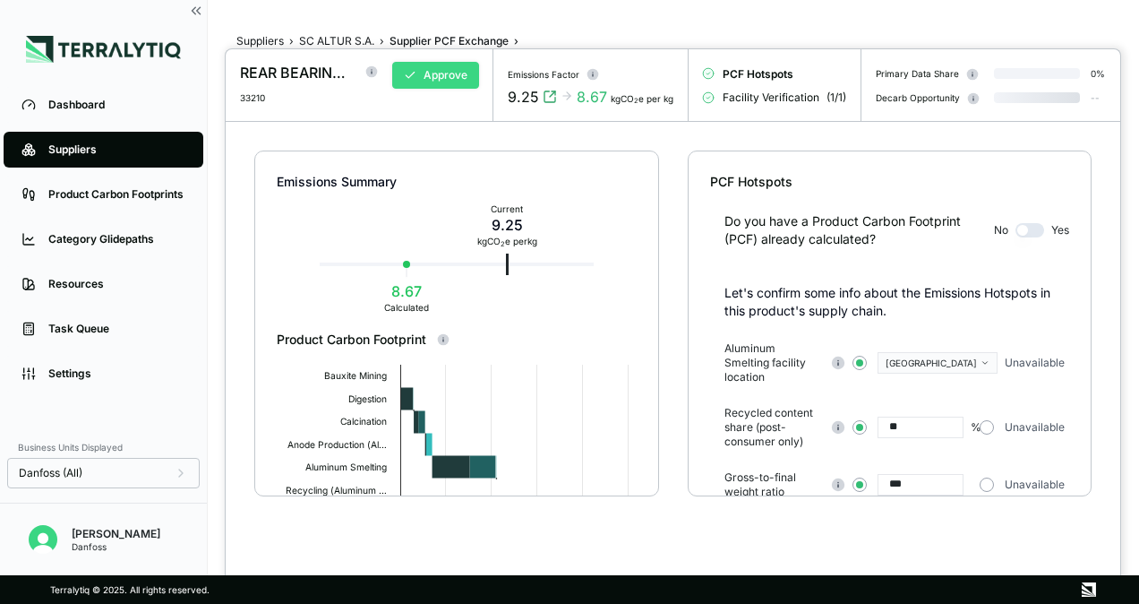
click at [421, 62] on button "Approve" at bounding box center [435, 75] width 87 height 27
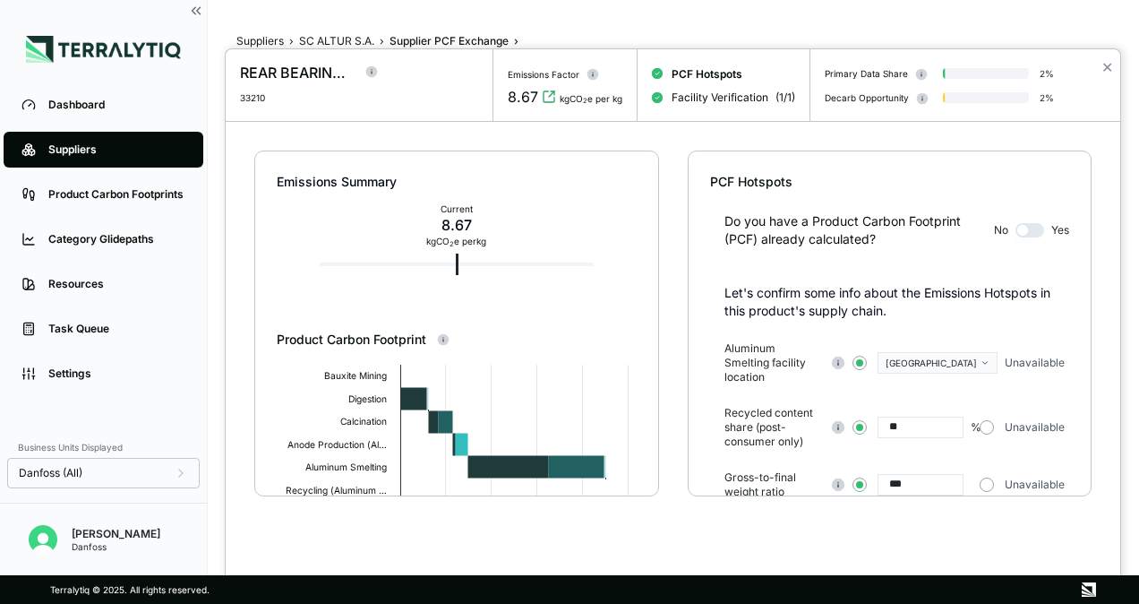
click at [99, 157] on div at bounding box center [569, 302] width 1139 height 604
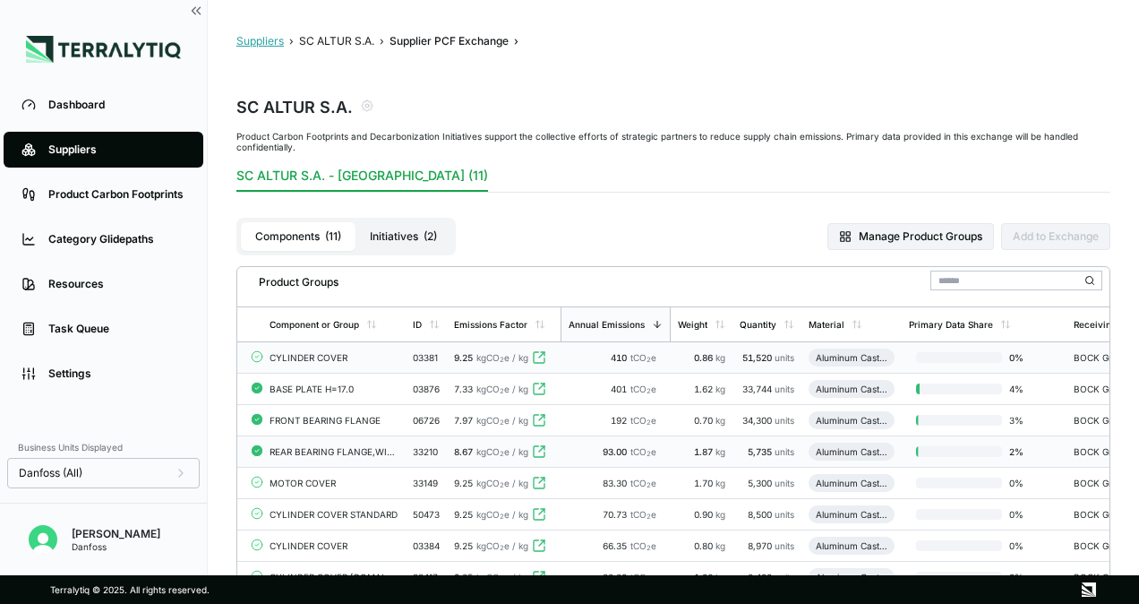
click at [265, 41] on button "Suppliers" at bounding box center [259, 41] width 47 height 14
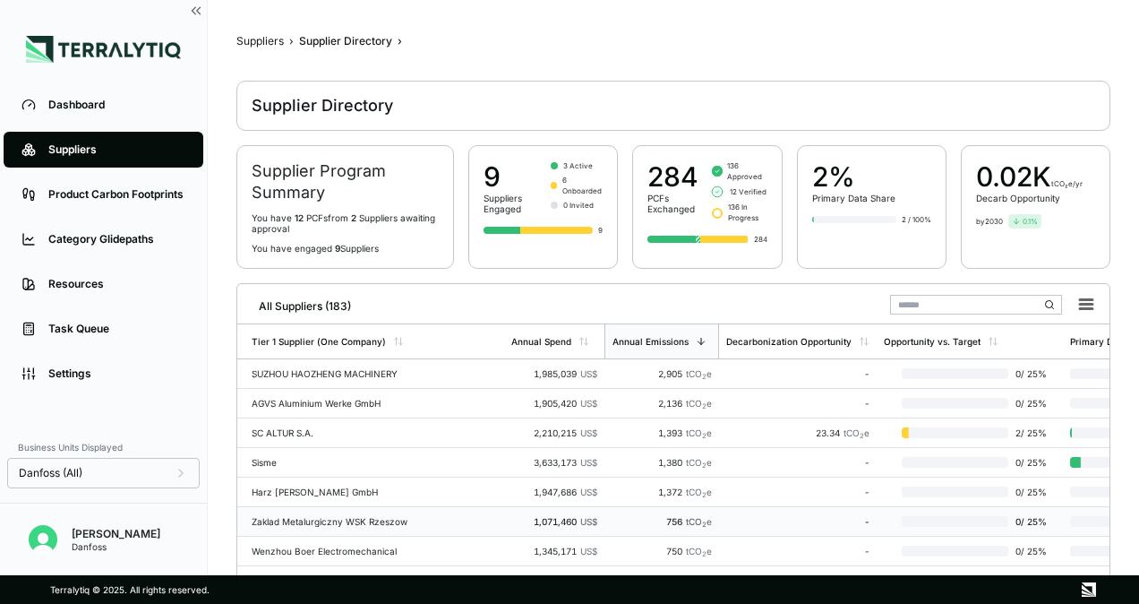
click at [408, 516] on div "Zaklad Metalurgiczny WSK Rzeszow" at bounding box center [374, 521] width 245 height 11
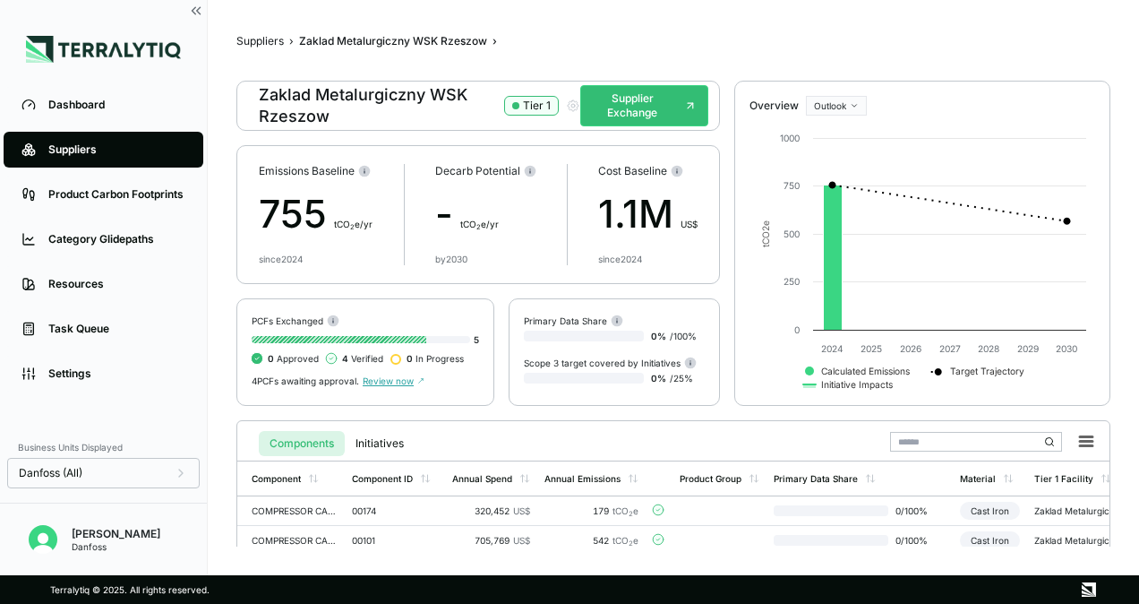
click at [393, 381] on span "Review now" at bounding box center [394, 380] width 62 height 11
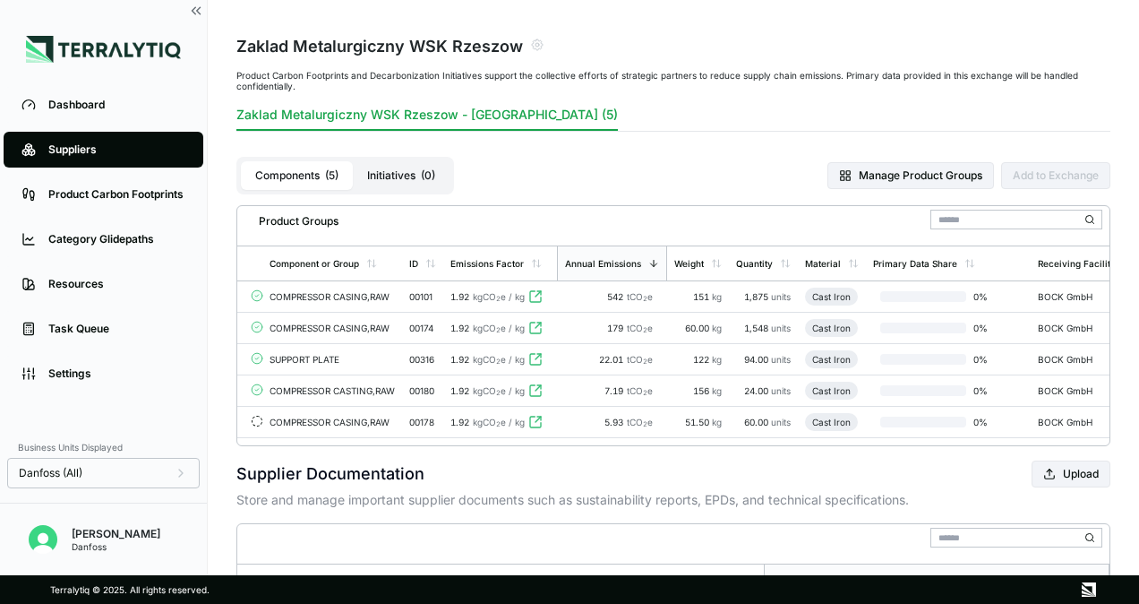
scroll to position [90, 0]
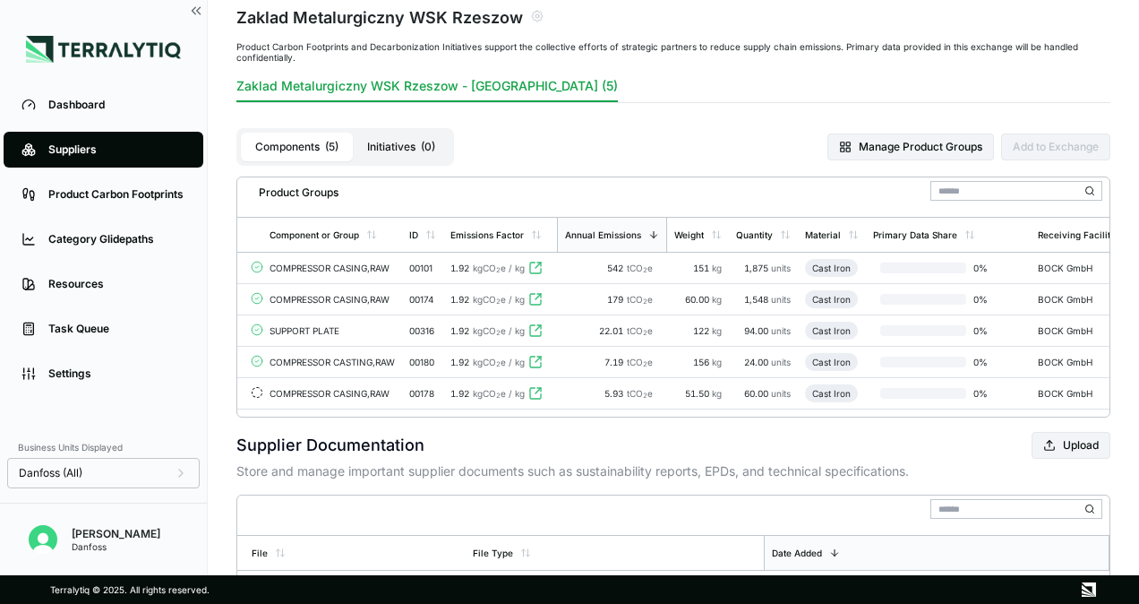
click at [133, 143] on div "Suppliers" at bounding box center [116, 149] width 137 height 14
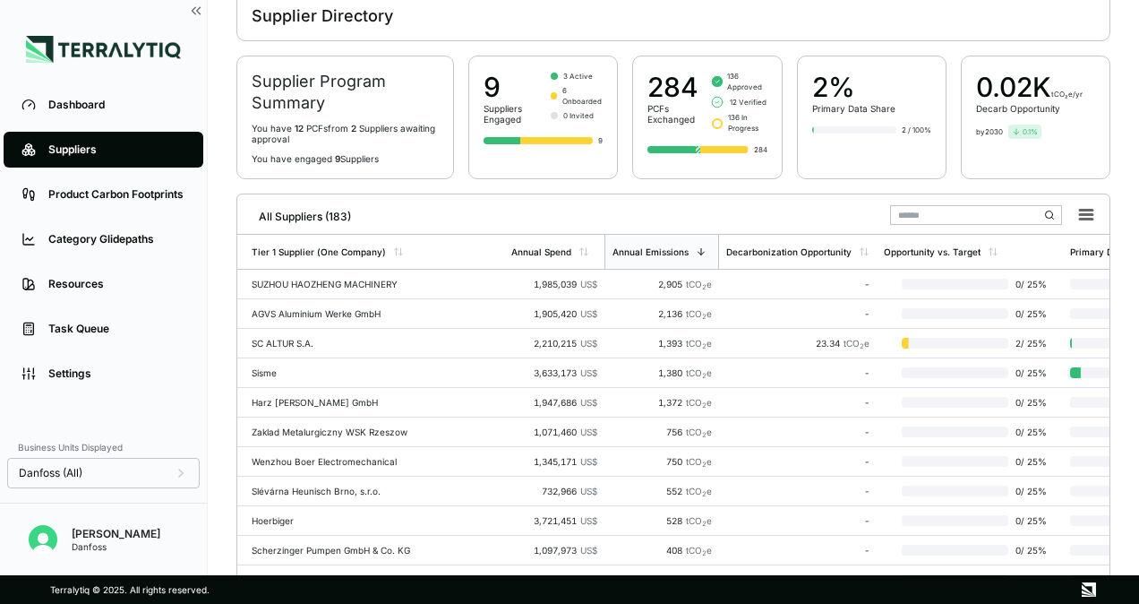
click at [938, 212] on input "text" at bounding box center [976, 215] width 172 height 20
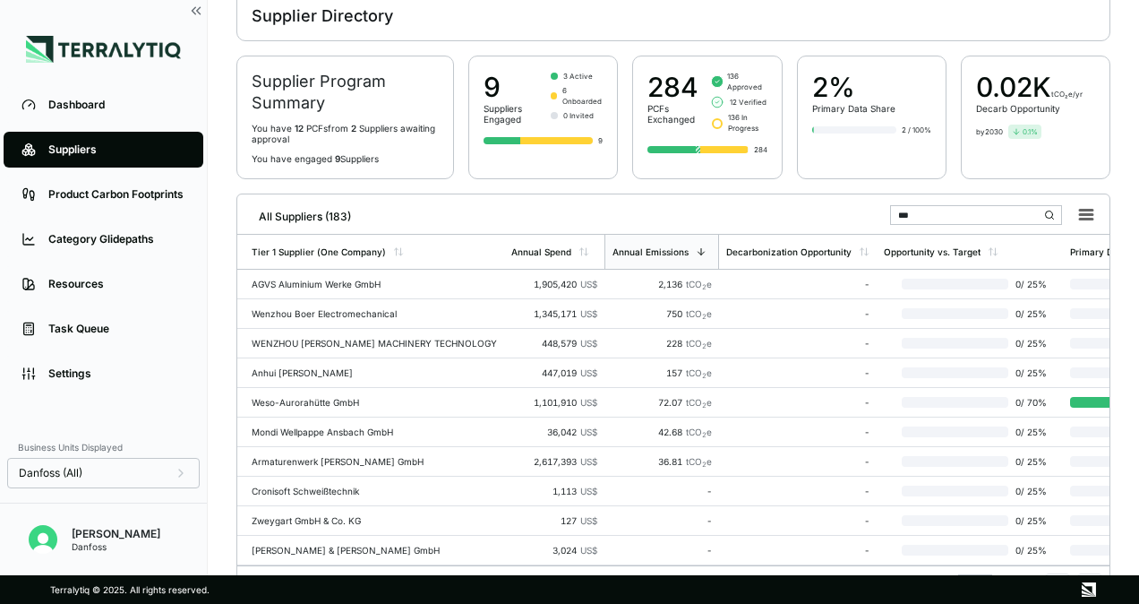
scroll to position [5, 0]
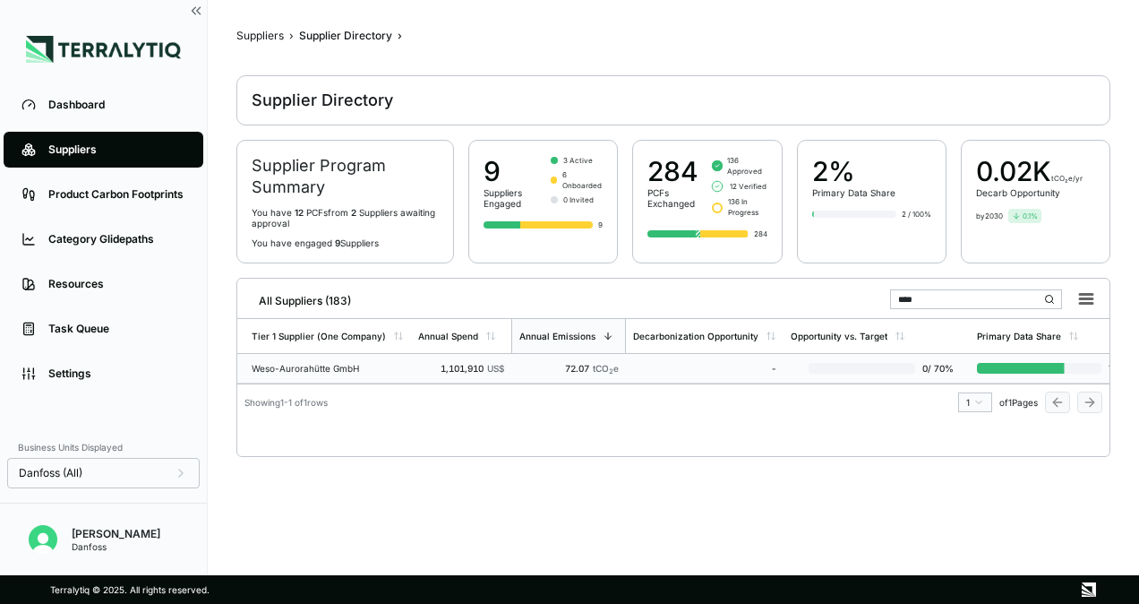
type input "****"
click at [312, 370] on div "Weso-Aurorahütte GmbH" at bounding box center [328, 368] width 152 height 11
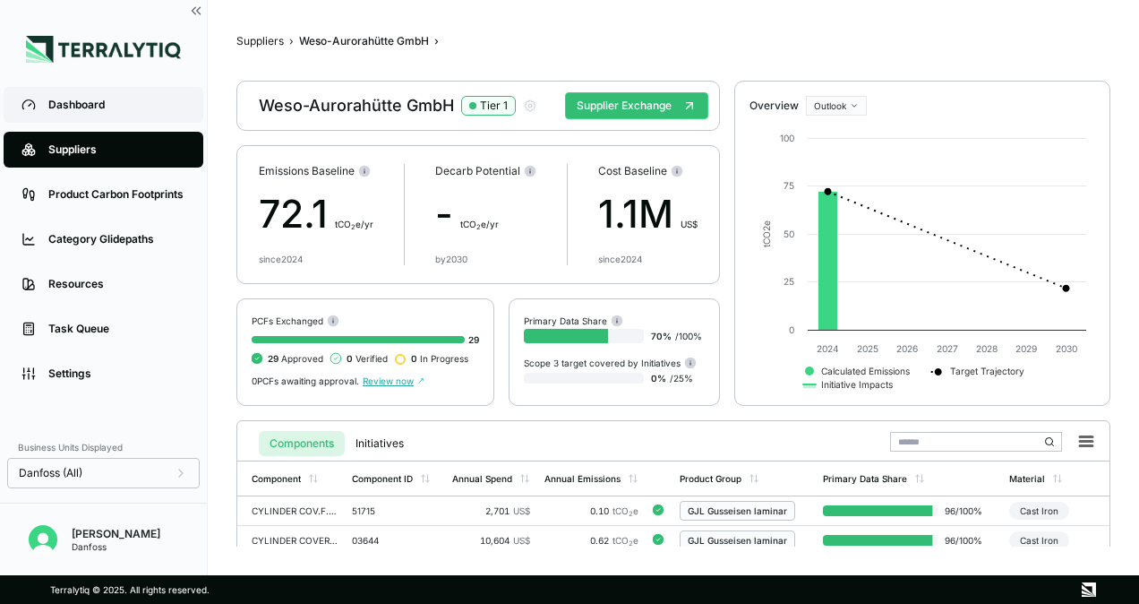
click at [88, 109] on div "Dashboard" at bounding box center [116, 105] width 137 height 14
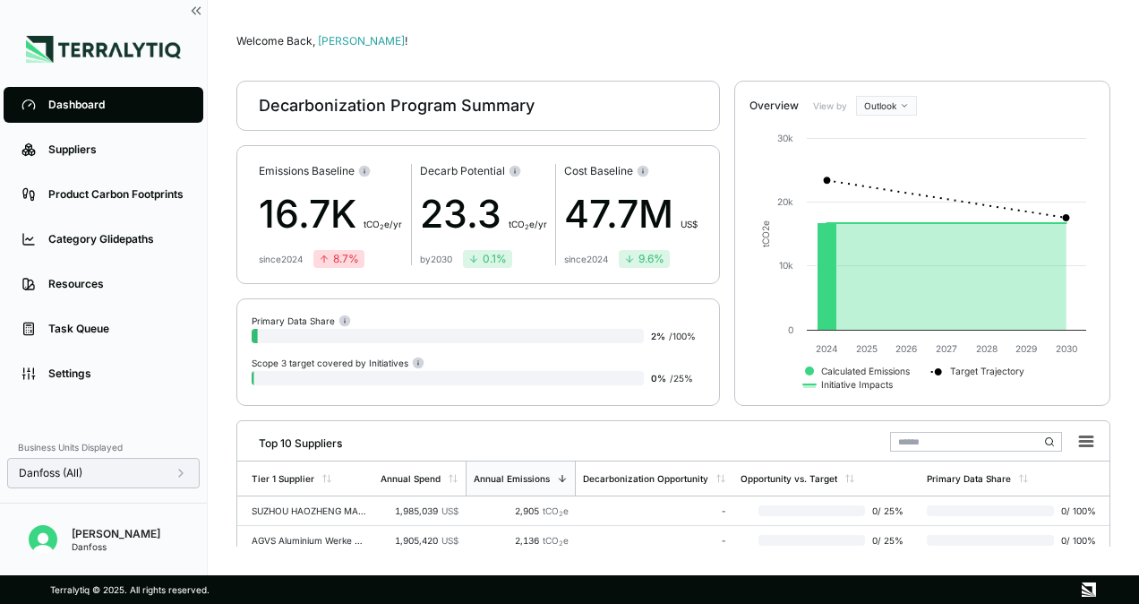
click at [53, 473] on span "Danfoss (All)" at bounding box center [51, 473] width 64 height 14
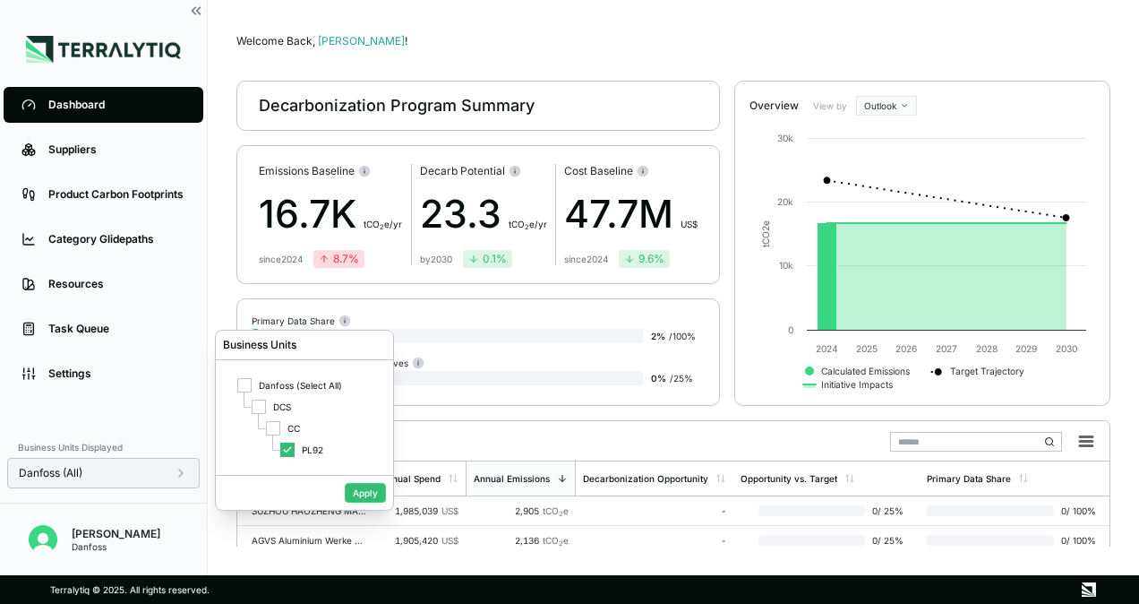
click at [147, 469] on div "Danfoss (All)" at bounding box center [103, 473] width 169 height 14
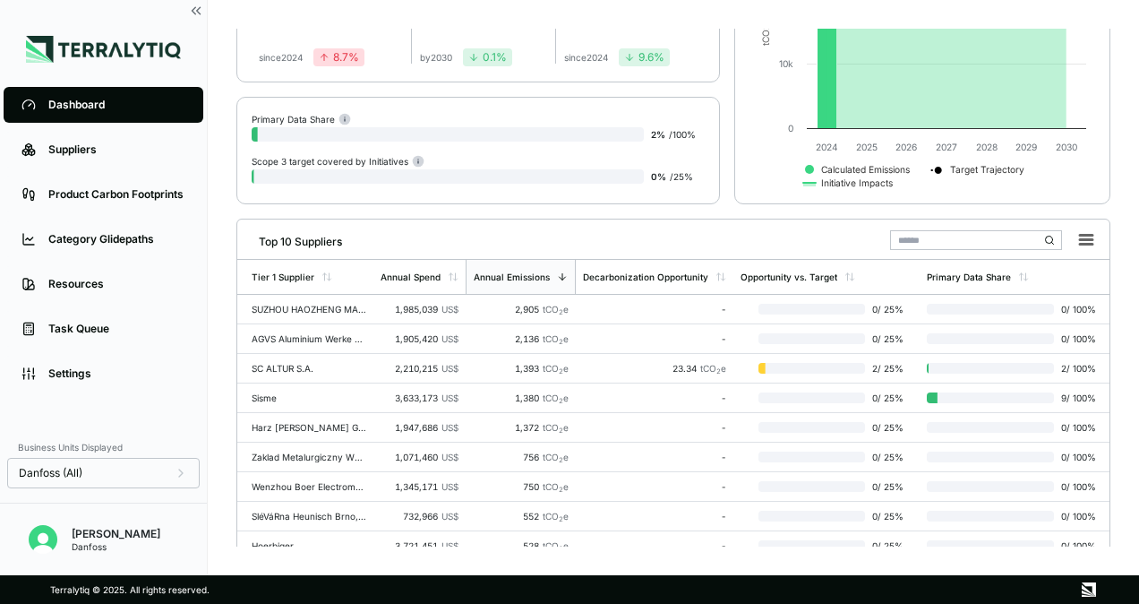
scroll to position [291, 0]
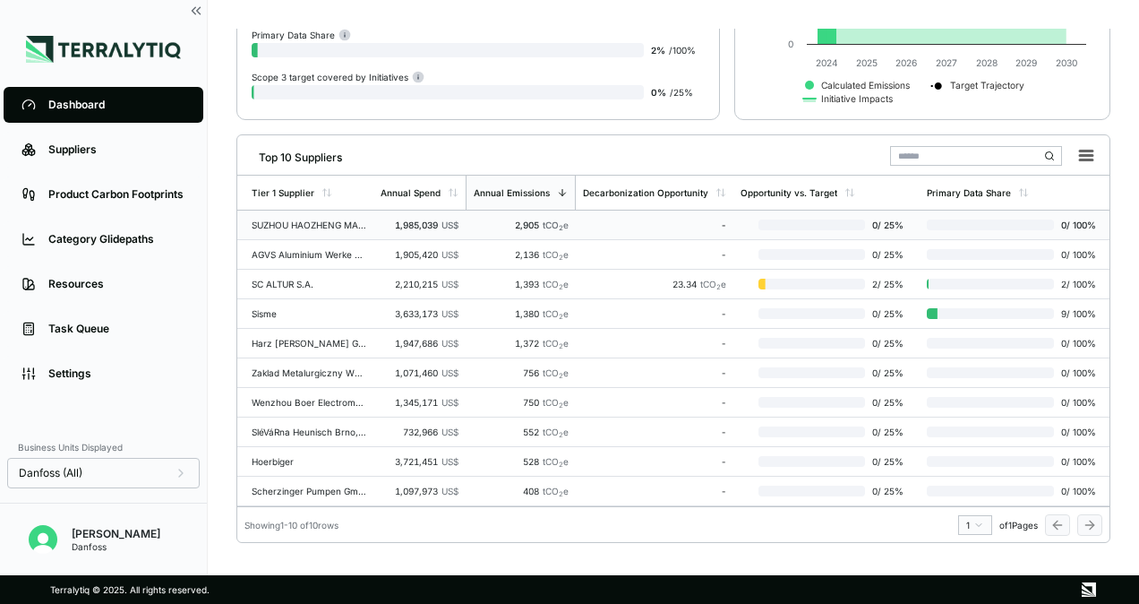
click at [535, 224] on div "2,905 tCO 2 e" at bounding box center [521, 224] width 96 height 11
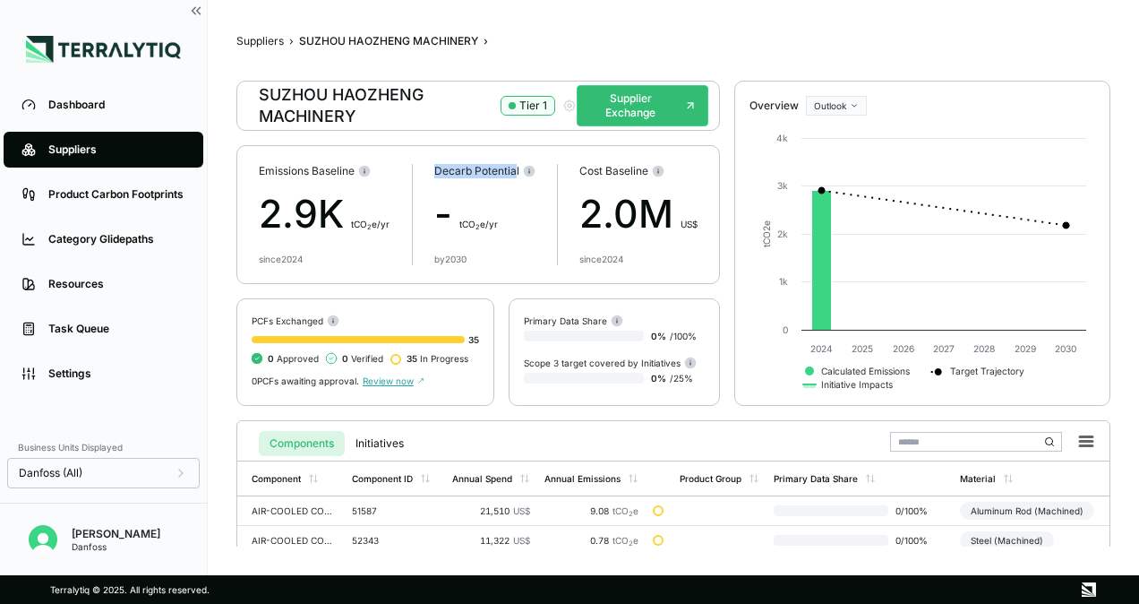
drag, startPoint x: 430, startPoint y: 167, endPoint x: 512, endPoint y: 166, distance: 82.4
click at [512, 166] on div "Emissions Baseline 2.9K t CO 2 e/yr since 2024 Decarb Potential - t CO 2 e/yr b…" at bounding box center [478, 214] width 484 height 139
drag, startPoint x: 512, startPoint y: 166, endPoint x: 436, endPoint y: 213, distance: 89.7
click at [436, 213] on div "- t CO 2 e/yr" at bounding box center [484, 213] width 101 height 57
click at [309, 510] on div "AIR-COOLED CONDENSOR" at bounding box center [295, 510] width 86 height 11
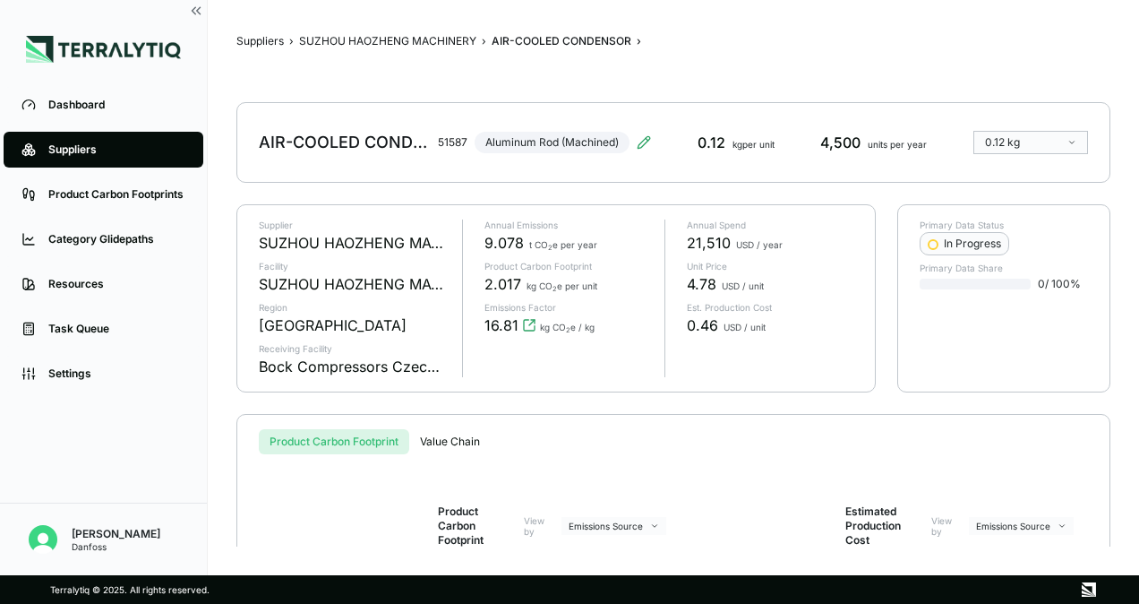
click at [546, 141] on div "AIR-COOLED CONDENSOR 51587 Aluminum Rod (Machined)" at bounding box center [455, 142] width 392 height 50
click at [432, 37] on button "SUZHOU HAOZHENG MACHINERY" at bounding box center [387, 41] width 177 height 14
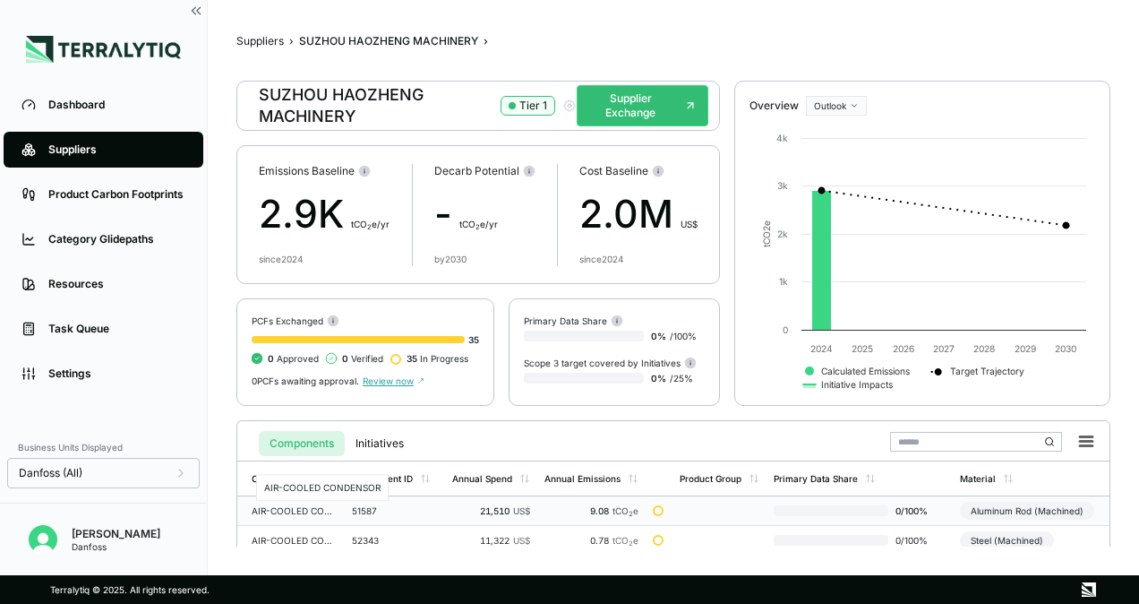
click at [294, 511] on div "AIR-COOLED CONDENSOR" at bounding box center [295, 510] width 86 height 11
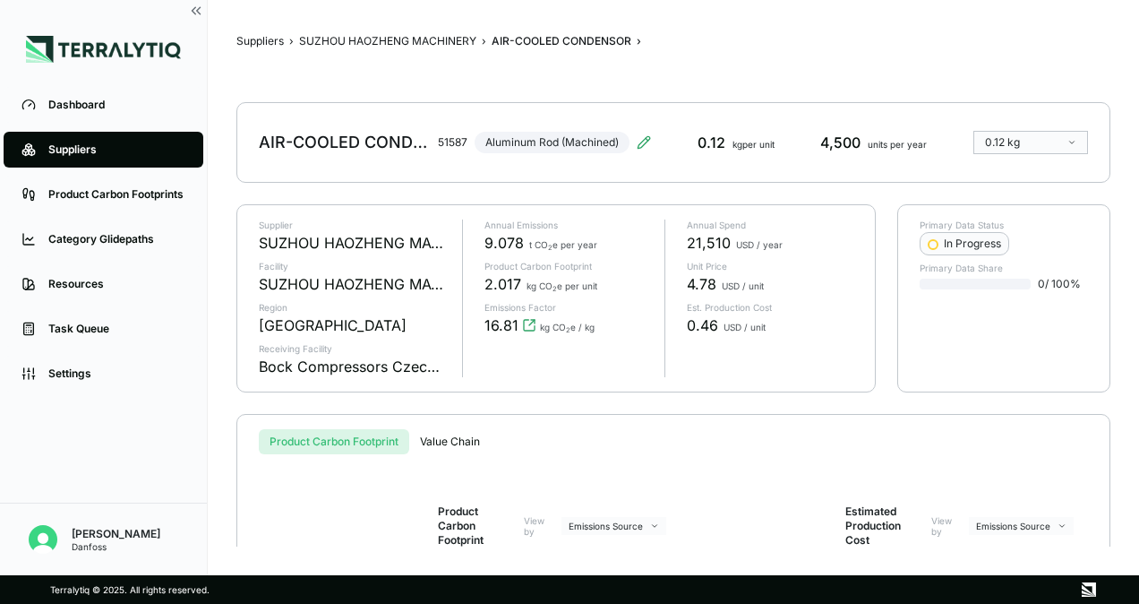
click at [1045, 142] on html "Dashboard Suppliers Product Carbon Footprints Category Glidepaths Resources Tas…" at bounding box center [569, 302] width 1139 height 604
click at [953, 242] on div "In Progress" at bounding box center [964, 243] width 73 height 14
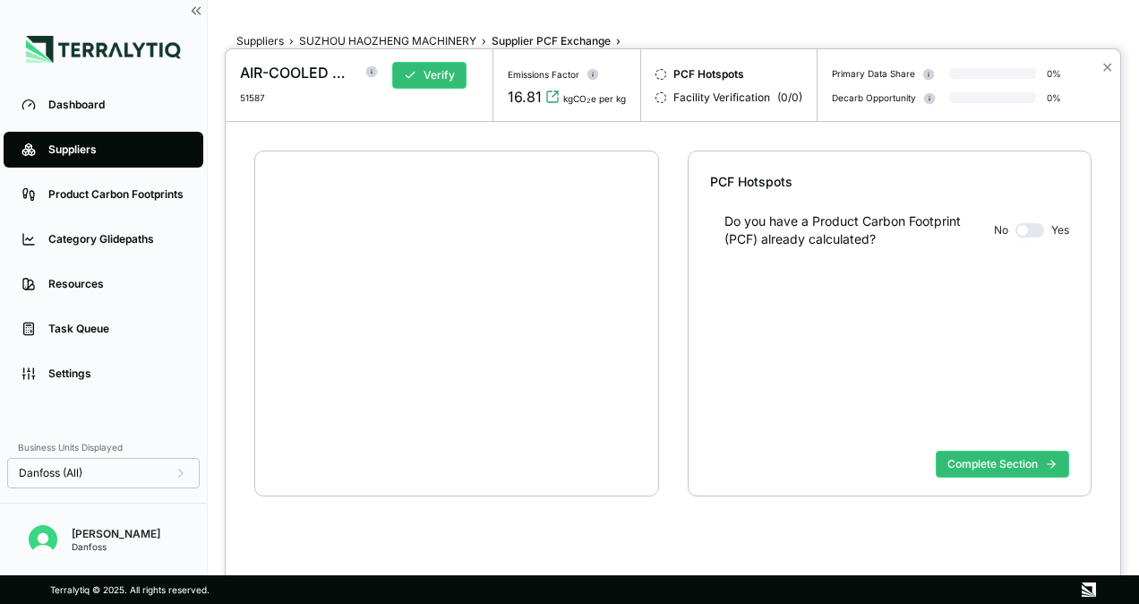
click at [553, 296] on div at bounding box center [456, 323] width 404 height 346
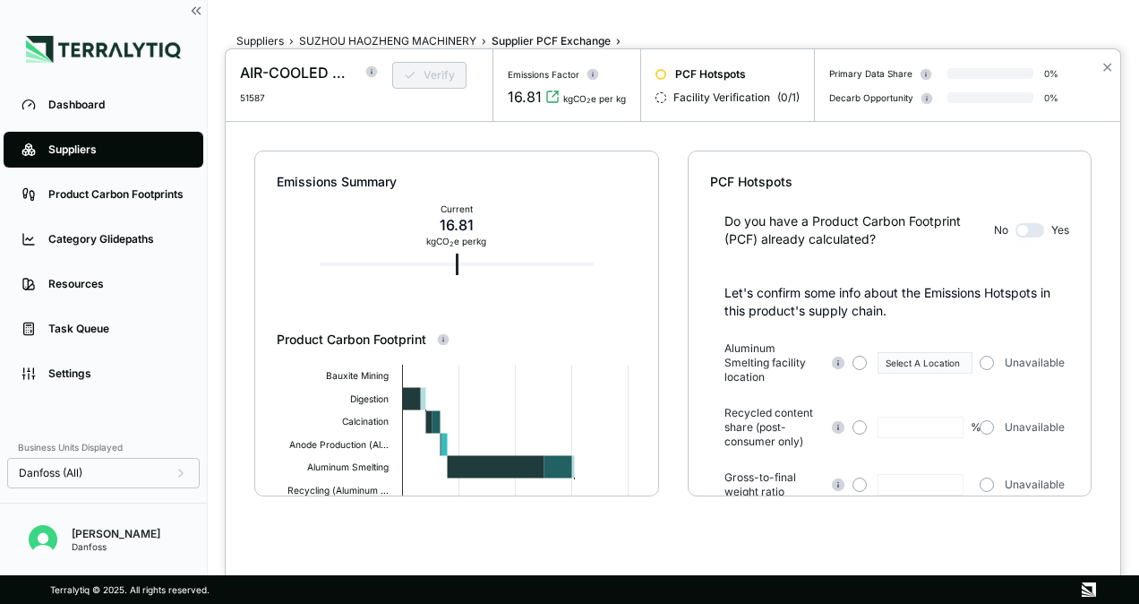
scroll to position [251, 0]
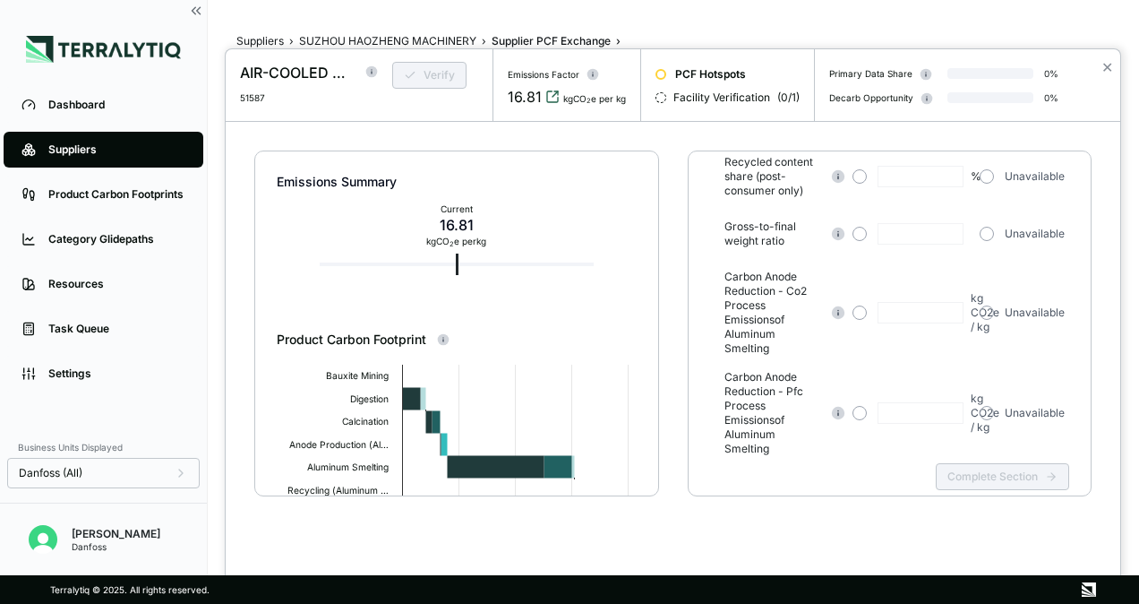
click at [548, 94] on icon "View audit trail" at bounding box center [552, 97] width 14 height 14
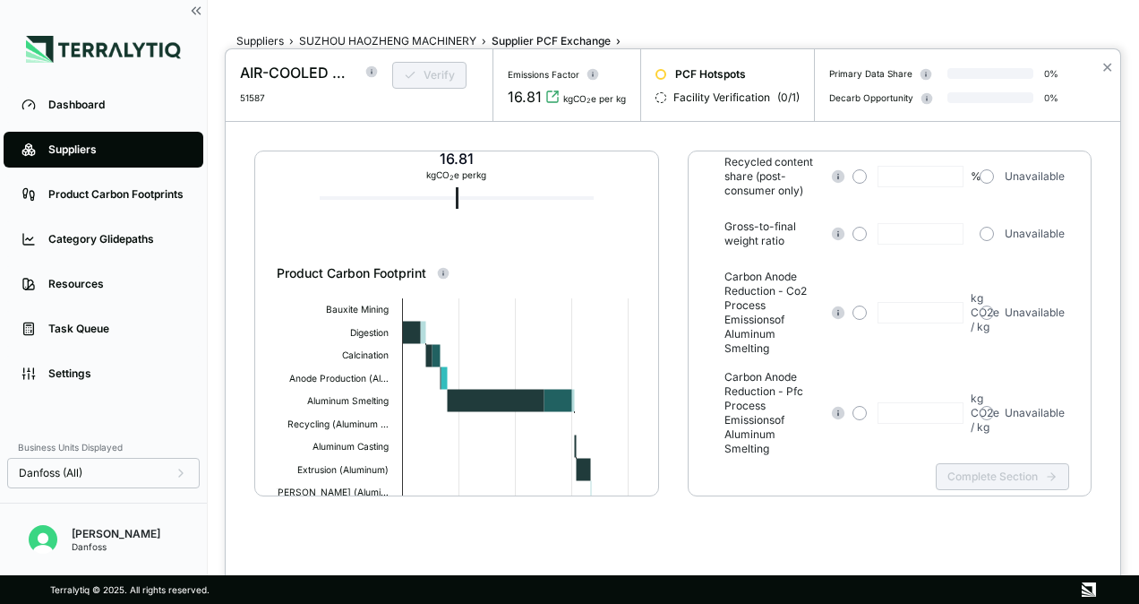
scroll to position [90, 0]
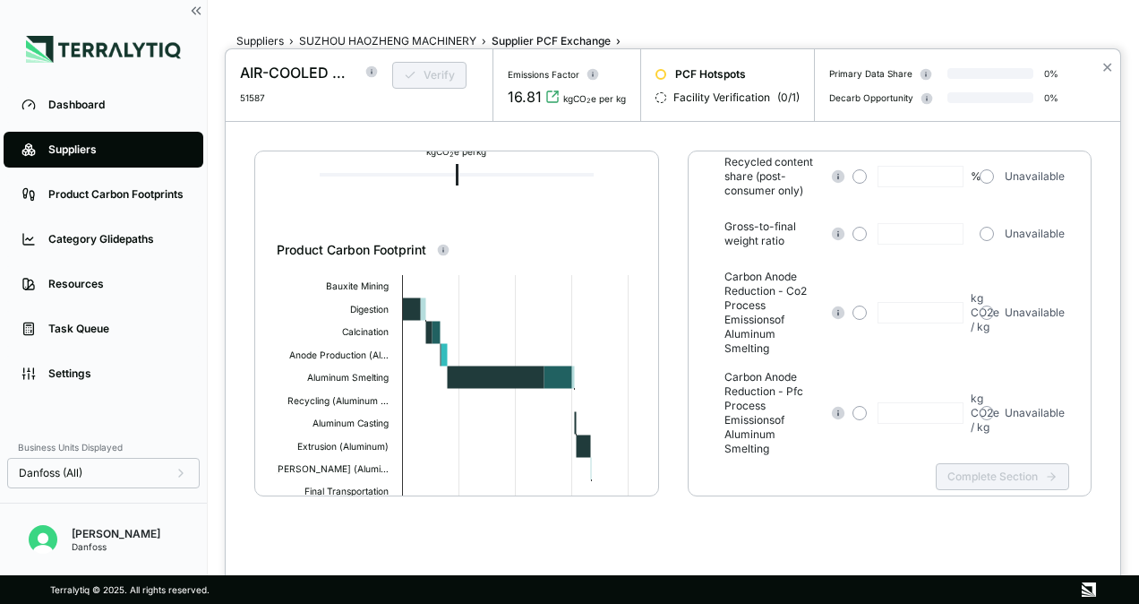
click at [822, 276] on div "Carbon Anode Reduction - Co2 Process Emissions of Aluminum Smelting" at bounding box center [784, 313] width 121 height 86
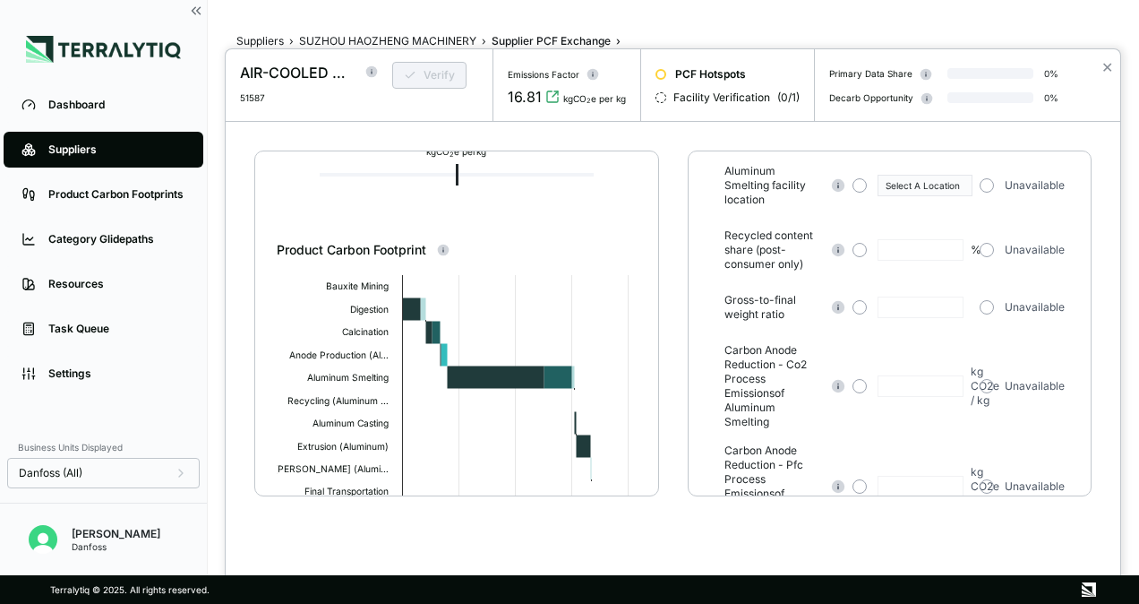
scroll to position [161, 0]
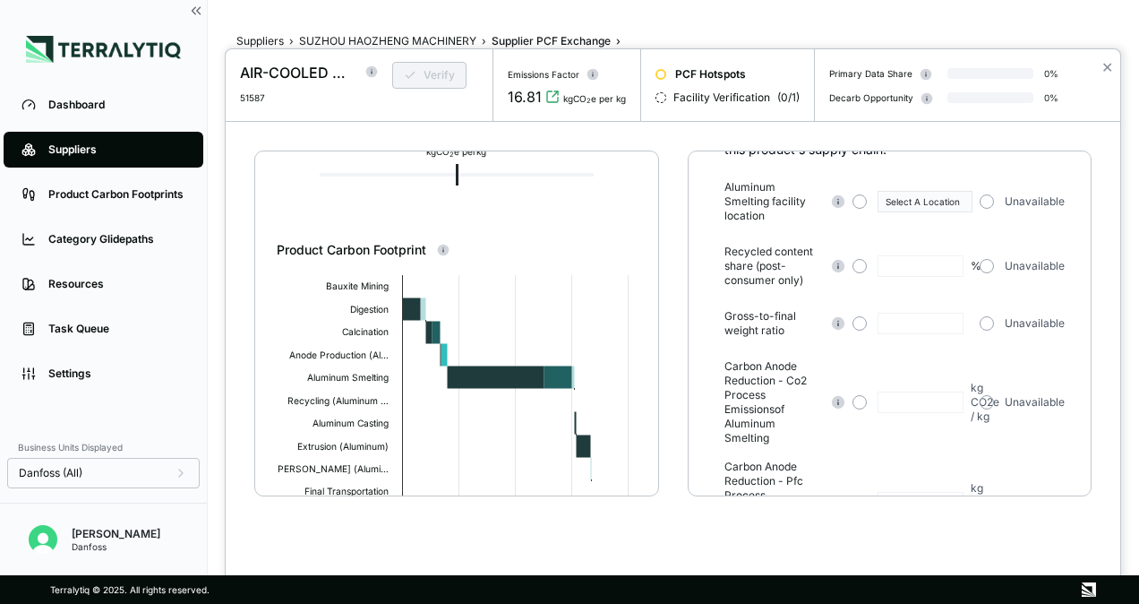
click at [80, 104] on div at bounding box center [569, 302] width 1139 height 604
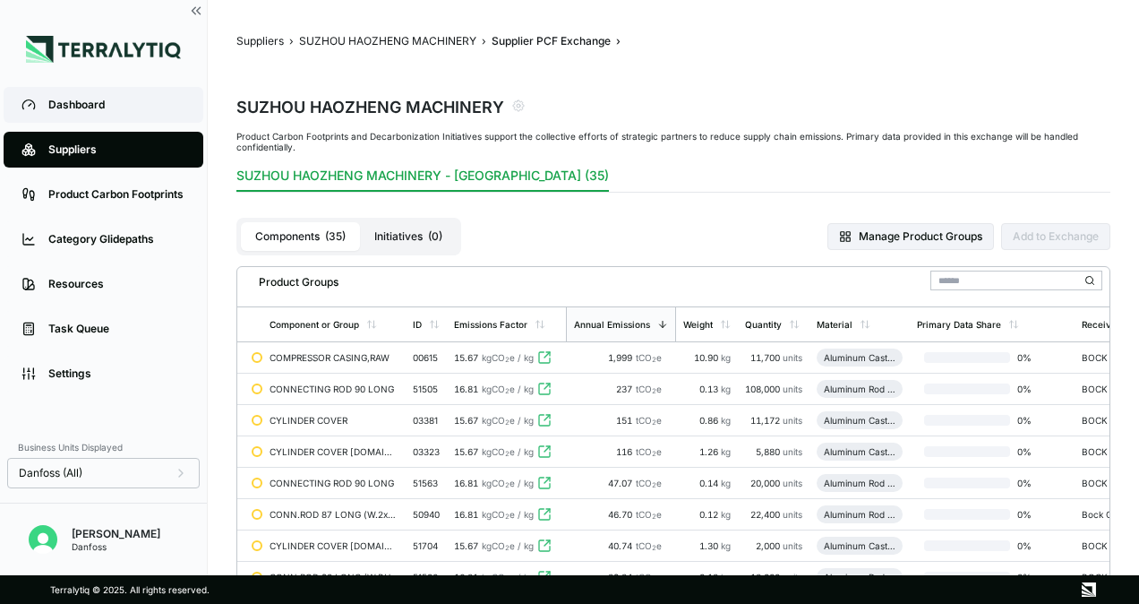
click at [64, 111] on div "Dashboard" at bounding box center [116, 105] width 137 height 14
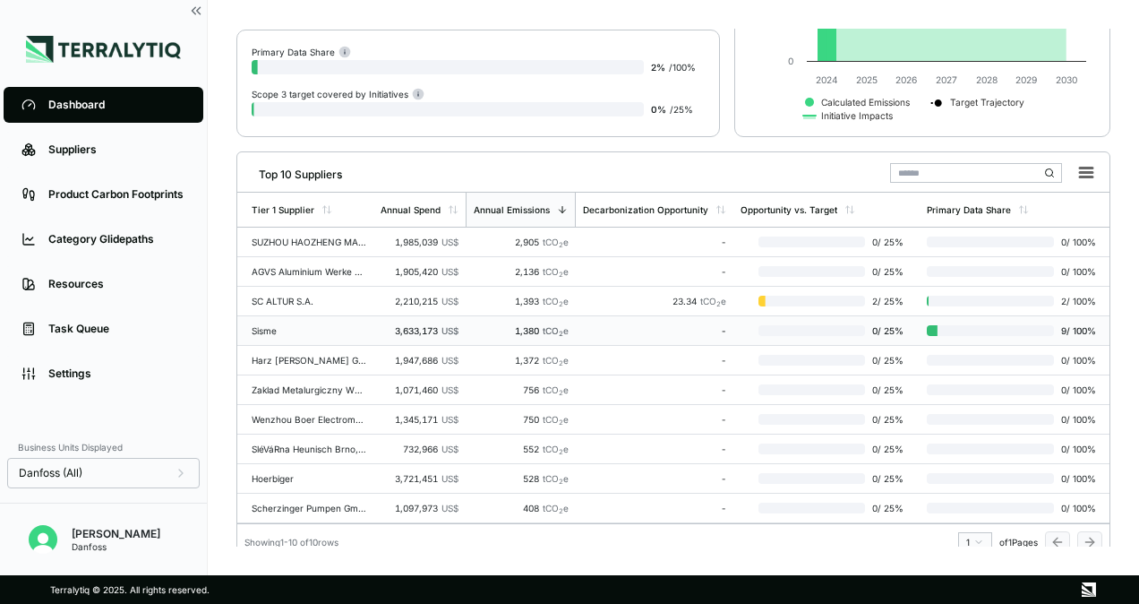
scroll to position [291, 0]
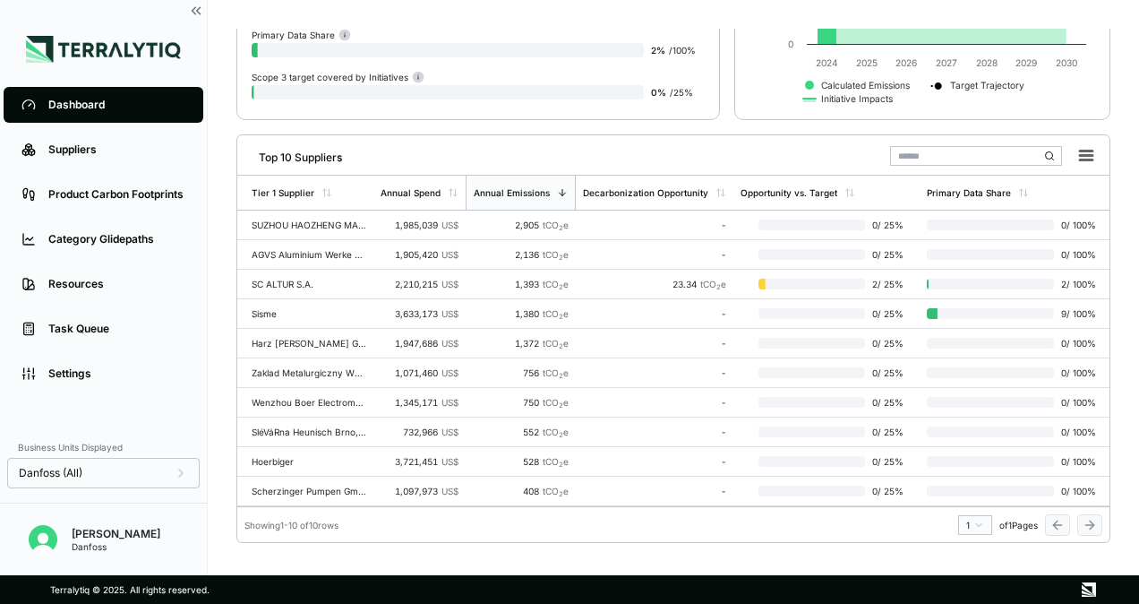
click at [915, 149] on input "text" at bounding box center [976, 156] width 172 height 20
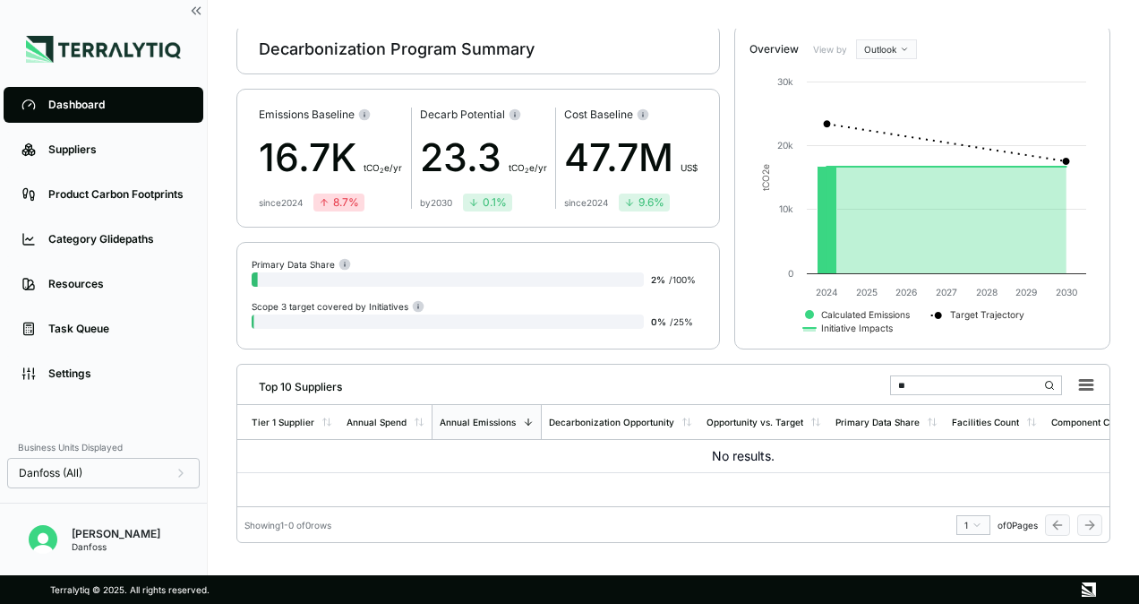
scroll to position [56, 0]
type input "***"
click at [56, 104] on div "Dashboard" at bounding box center [116, 105] width 137 height 14
click at [60, 145] on div "Suppliers" at bounding box center [116, 149] width 137 height 14
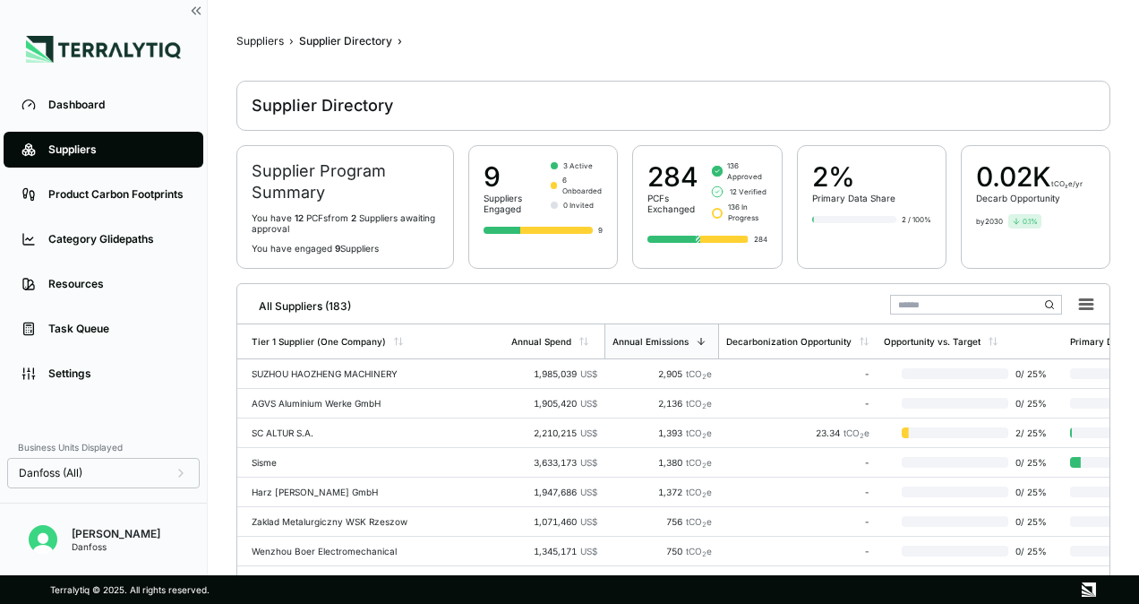
click at [894, 303] on input "text" at bounding box center [976, 305] width 172 height 20
drag, startPoint x: 528, startPoint y: 210, endPoint x: 475, endPoint y: 175, distance: 64.1
click at [475, 175] on div "9 Suppliers Engaged 3 Active 6 Onboarded 0 Invited 9" at bounding box center [543, 207] width 150 height 124
click at [912, 302] on input "text" at bounding box center [976, 305] width 172 height 20
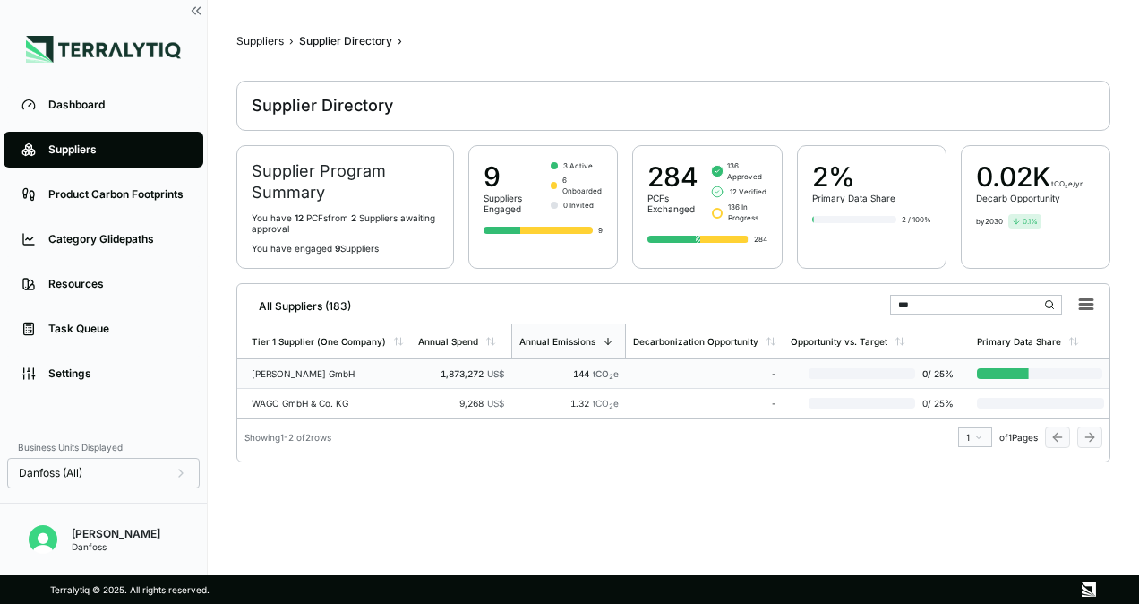
type input "***"
click at [377, 372] on div "[PERSON_NAME] GmbH" at bounding box center [328, 373] width 152 height 11
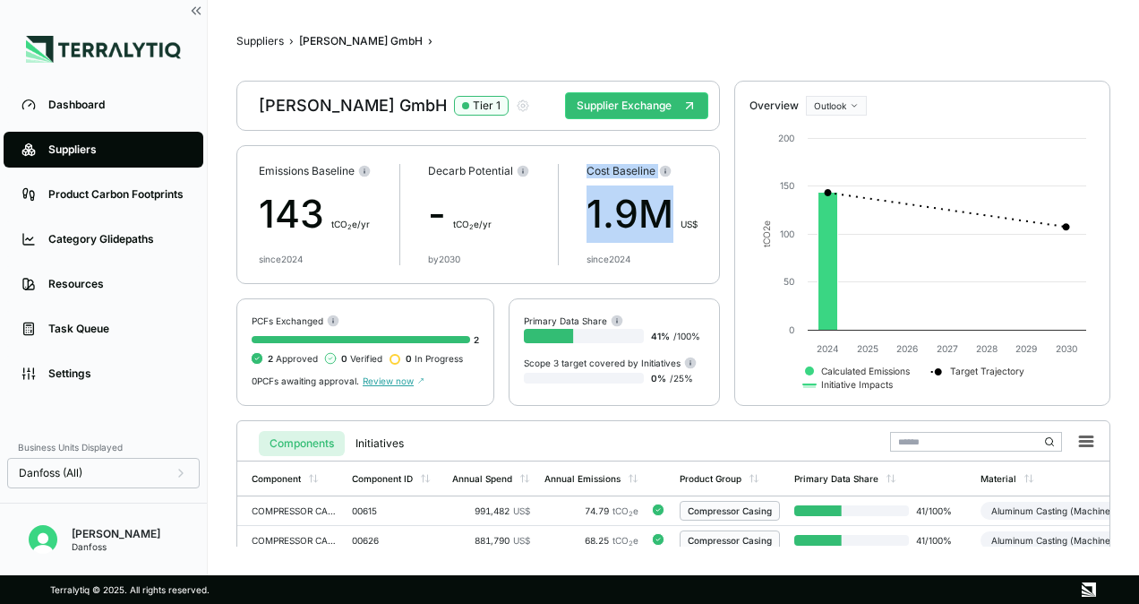
drag, startPoint x: 587, startPoint y: 173, endPoint x: 670, endPoint y: 188, distance: 84.7
click at [670, 188] on div "Cost Baseline 1.9M US$ since [DATE]" at bounding box center [642, 214] width 111 height 101
click at [310, 517] on td "COMPRESSOR CASING,RAW" at bounding box center [290, 511] width 107 height 30
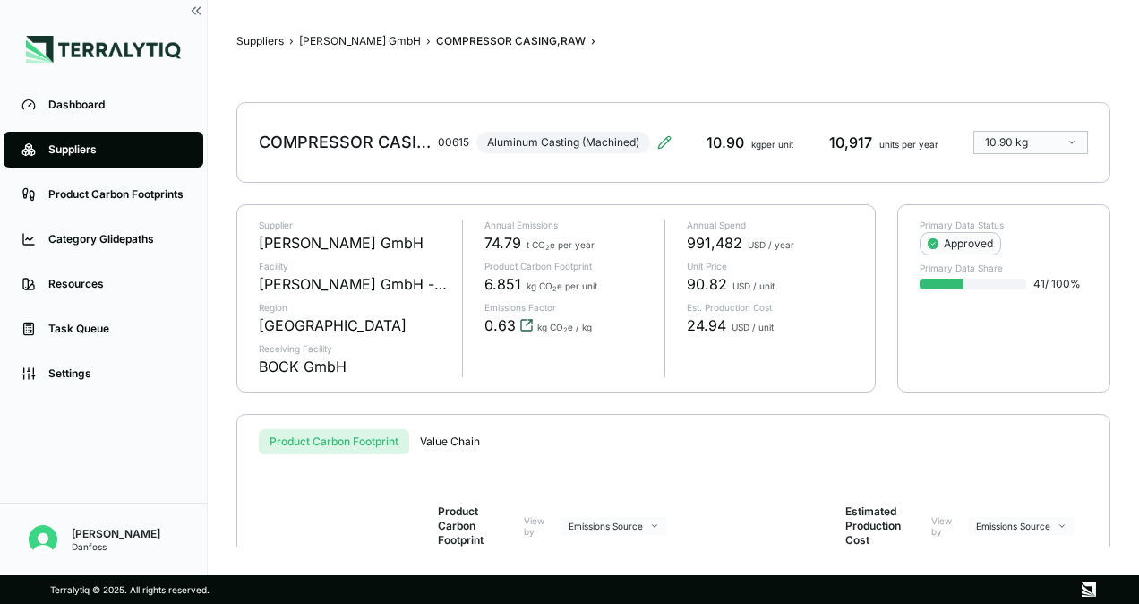
click at [527, 322] on icon "View audit trail" at bounding box center [529, 322] width 5 height 5
click at [974, 292] on div "Primary Data Status Approved Primary Data Share 41 / 100 %" at bounding box center [1003, 255] width 211 height 100
click at [973, 244] on div "Approved" at bounding box center [960, 243] width 65 height 14
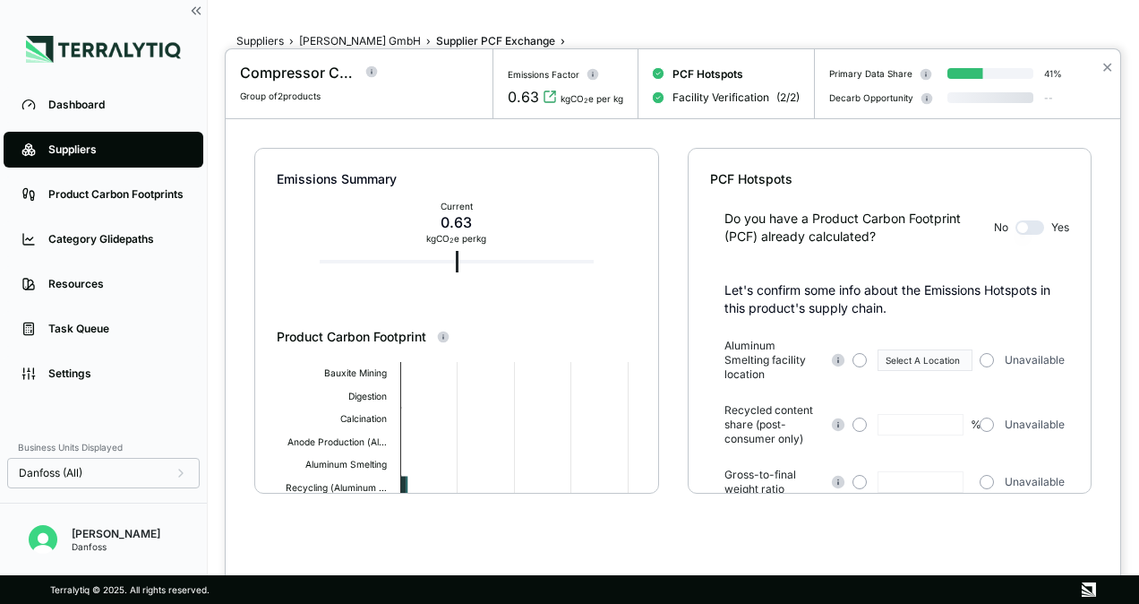
type input "***"
type input "****"
type input "***"
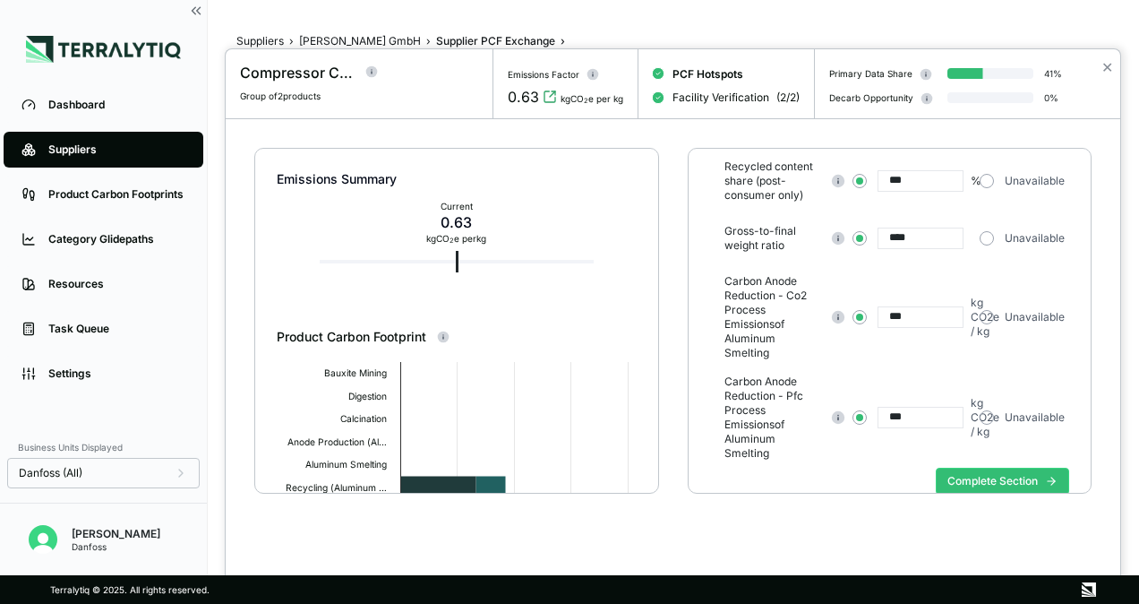
scroll to position [251, 0]
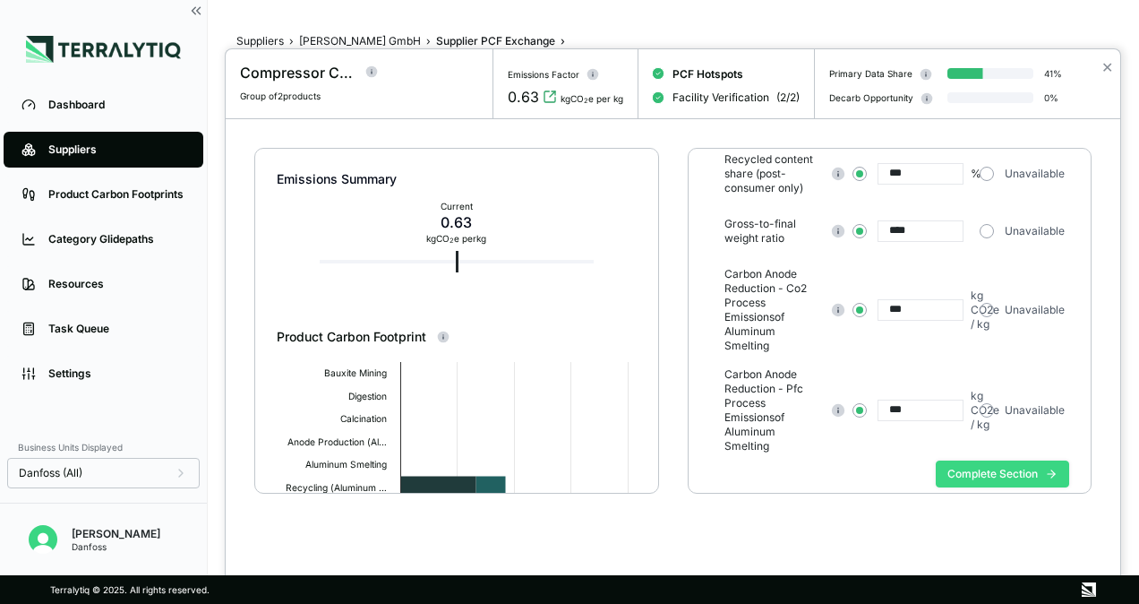
click at [996, 460] on button "Complete Section" at bounding box center [1002, 473] width 133 height 27
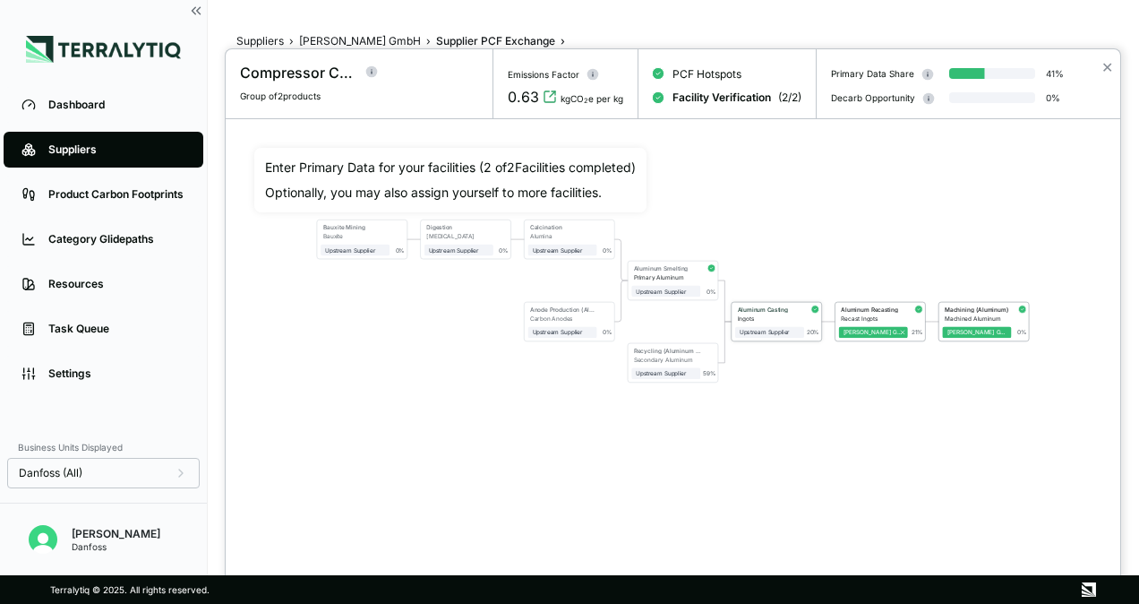
click at [790, 306] on div "Aluminum Casting" at bounding box center [769, 308] width 62 height 7
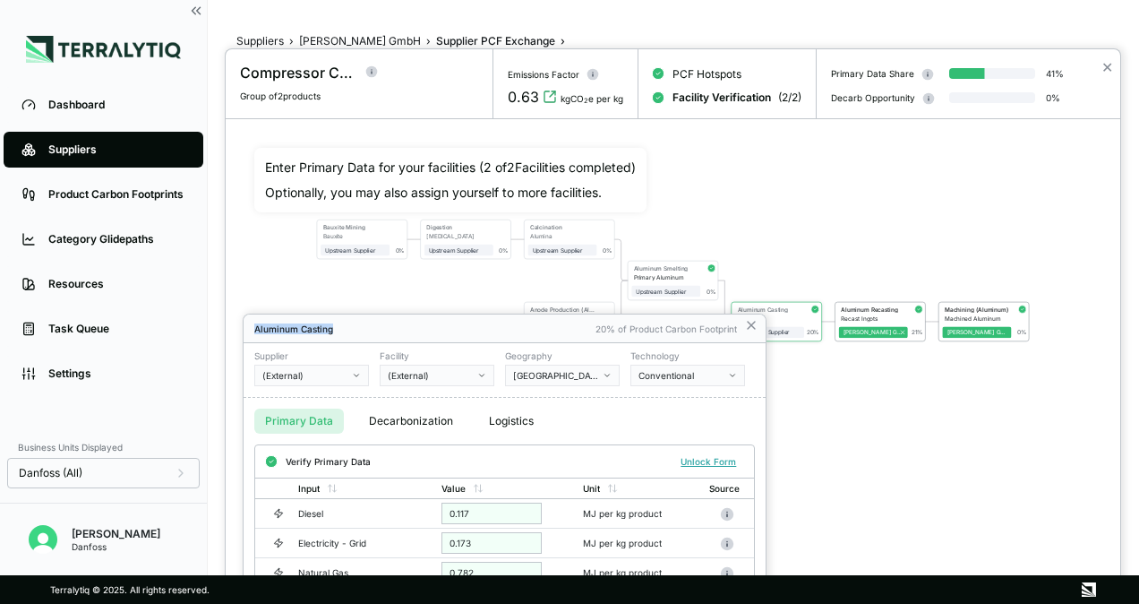
drag, startPoint x: 518, startPoint y: 321, endPoint x: 492, endPoint y: 165, distance: 158.0
click at [492, 603] on div "Compressor Casing Group of 2 products Emissions Factor 0.63 kgCO 2 e per kg PCF…" at bounding box center [569, 604] width 1139 height 0
click at [757, 326] on icon at bounding box center [751, 325] width 14 height 14
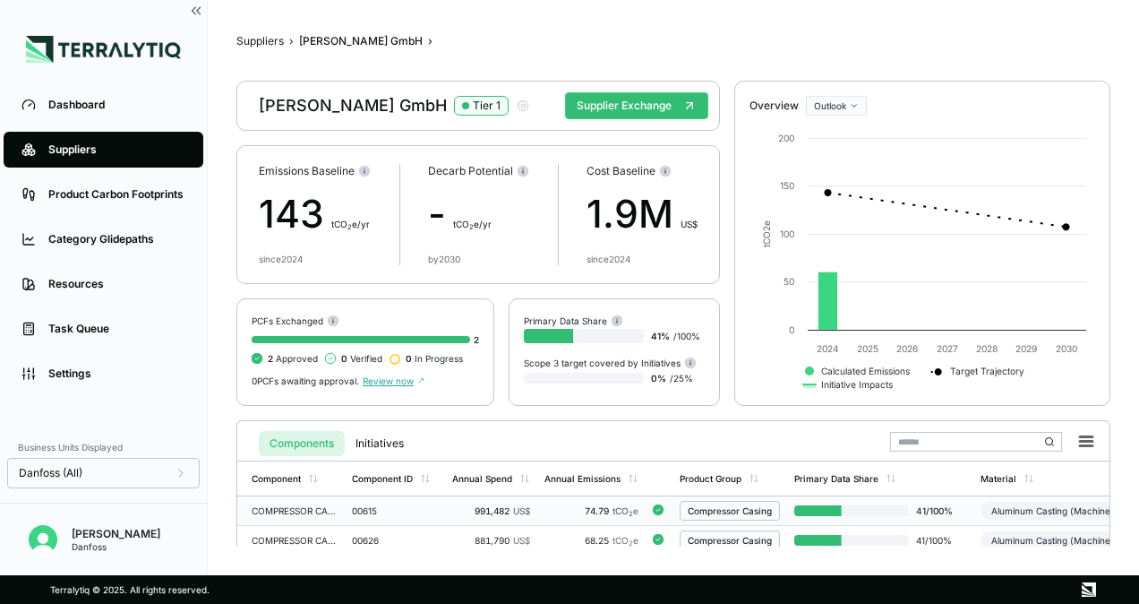
click at [396, 512] on div "00615" at bounding box center [395, 510] width 86 height 11
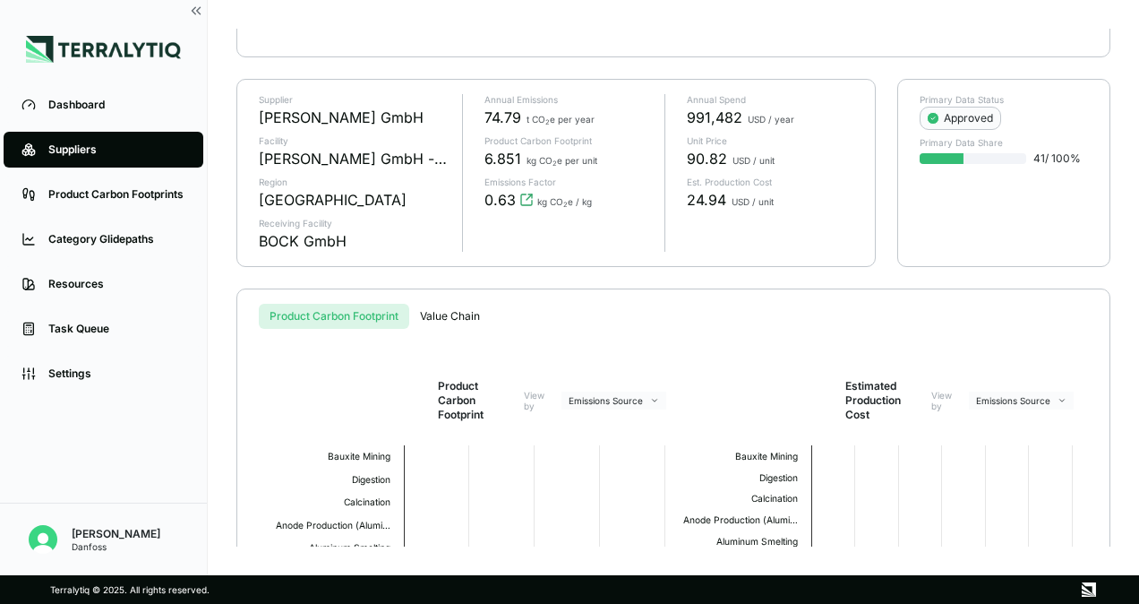
scroll to position [269, 0]
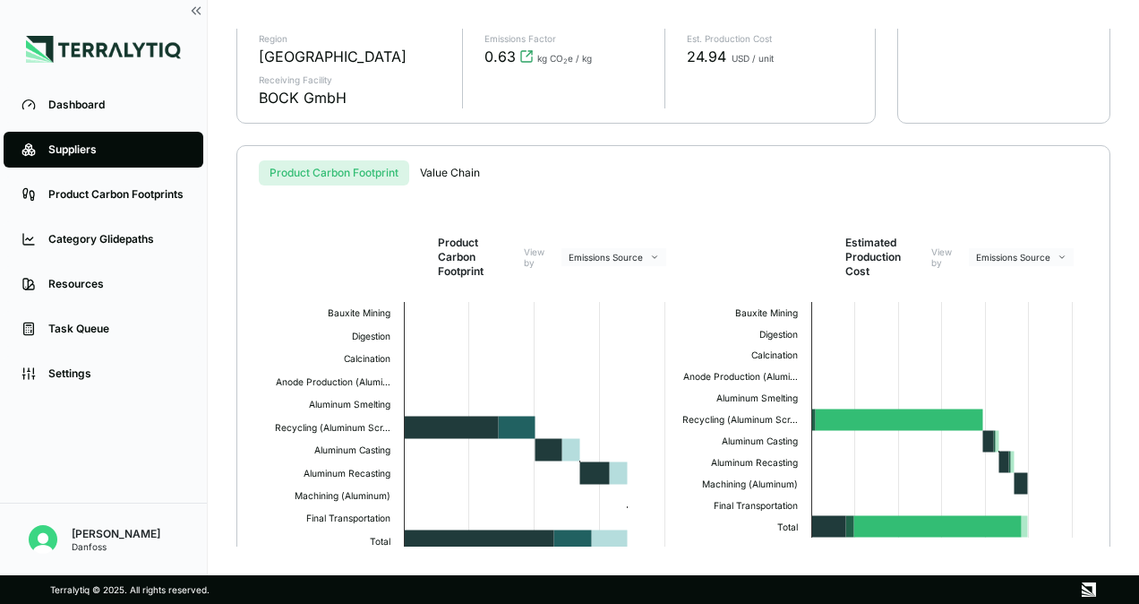
click at [759, 242] on div "Estimated Production Cost View by Emissions Source" at bounding box center [876, 257] width 407 height 43
click at [1005, 243] on div "Estimated Production Cost View by Emissions Source" at bounding box center [876, 257] width 407 height 43
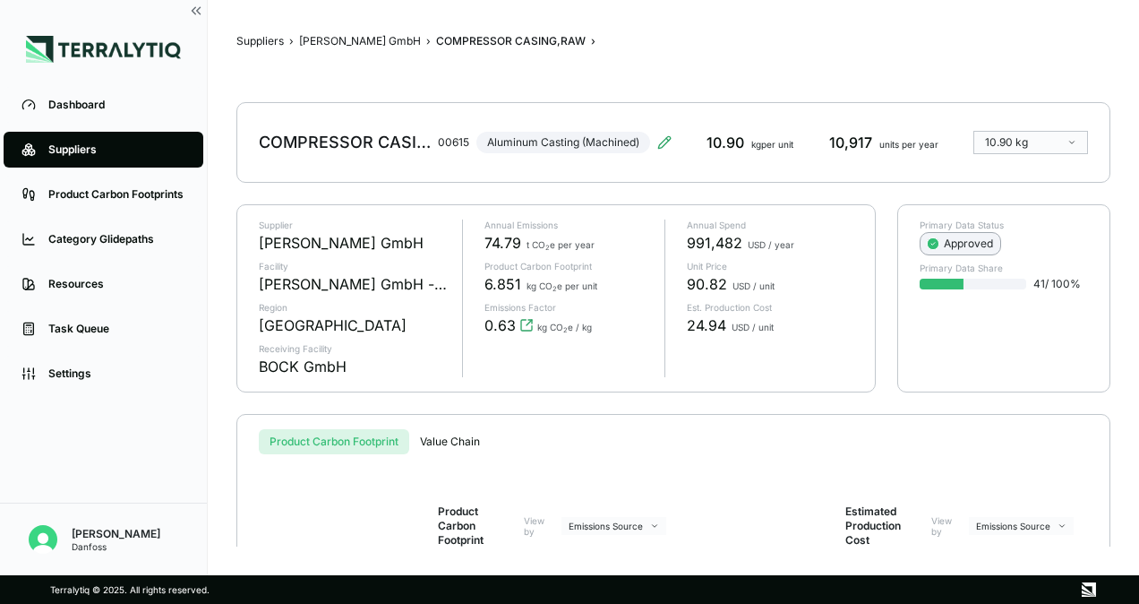
click at [975, 248] on div "Approved" at bounding box center [960, 243] width 65 height 14
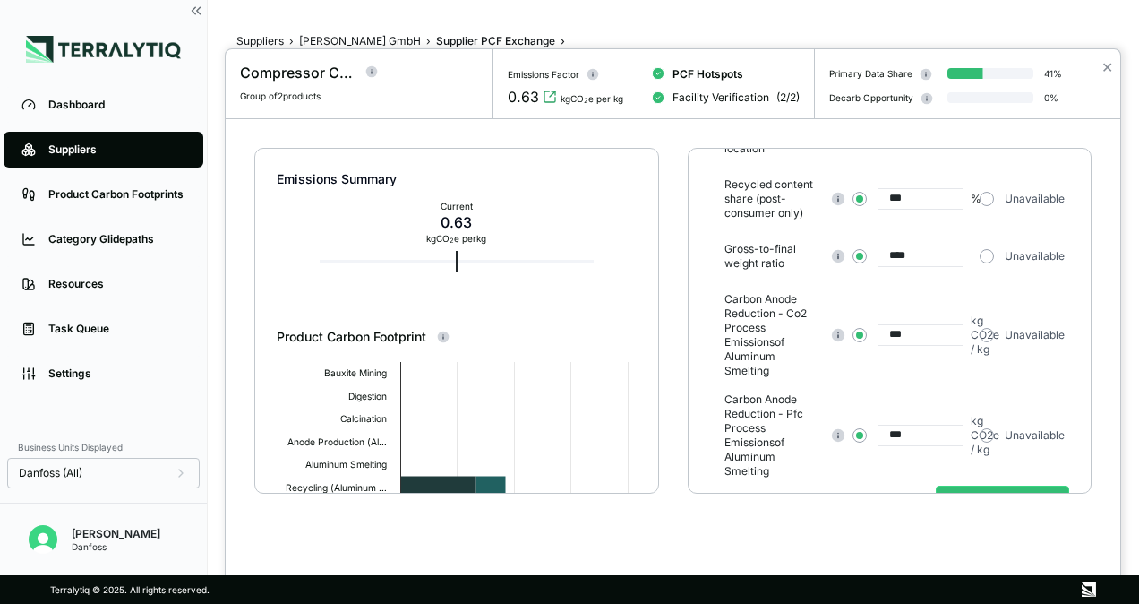
scroll to position [251, 0]
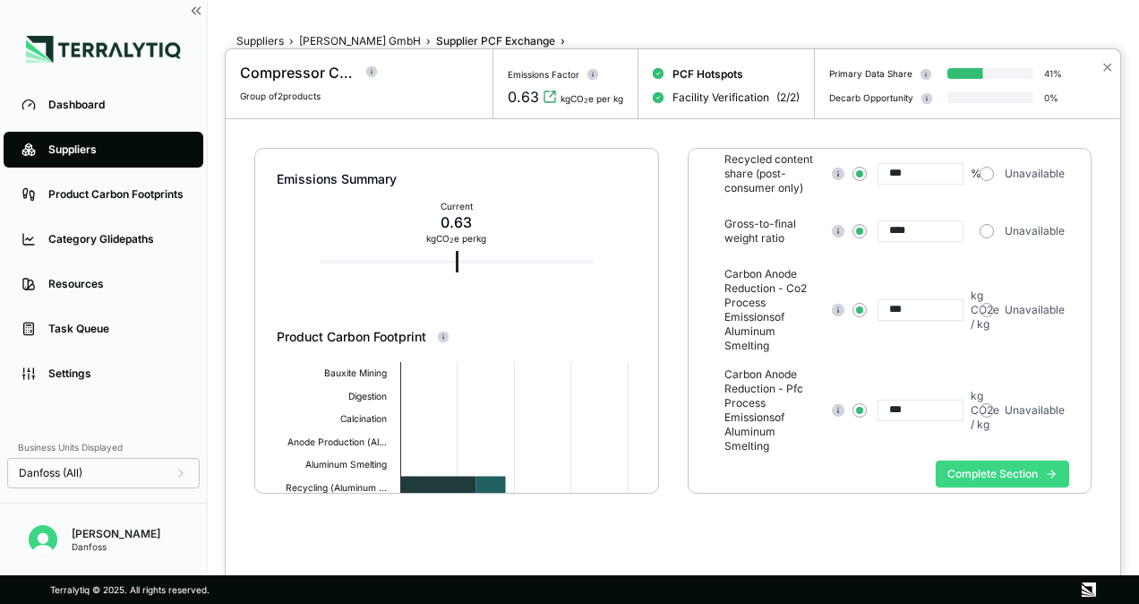
click at [976, 460] on button "Complete Section" at bounding box center [1002, 473] width 133 height 27
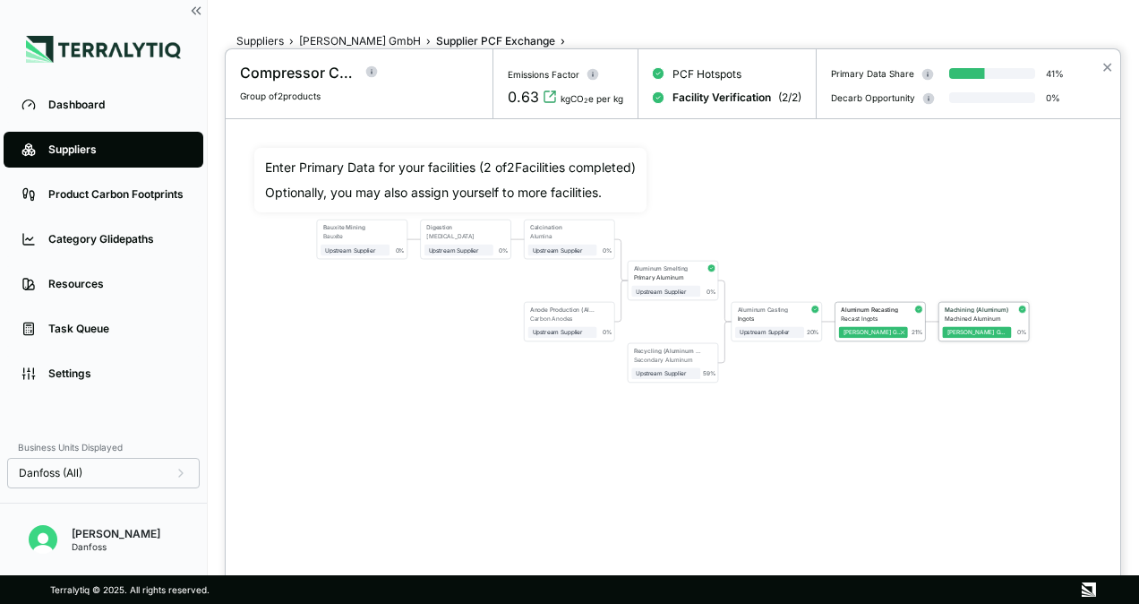
click at [979, 314] on div "Machined Aluminum" at bounding box center [978, 317] width 67 height 7
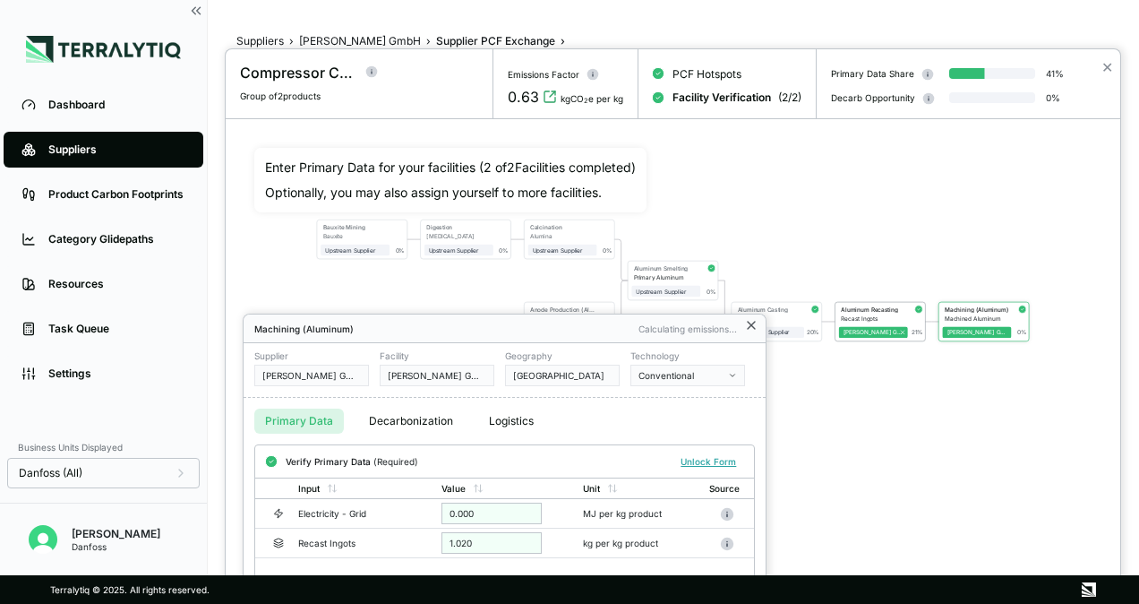
click at [752, 328] on icon at bounding box center [751, 325] width 14 height 14
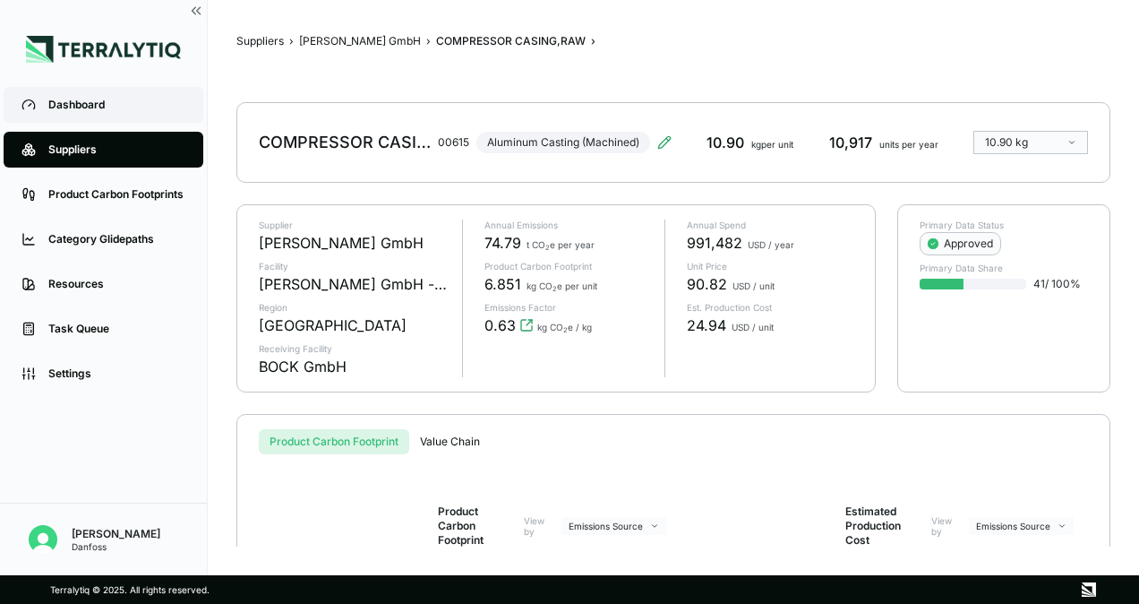
click at [46, 111] on link "Dashboard" at bounding box center [104, 105] width 200 height 36
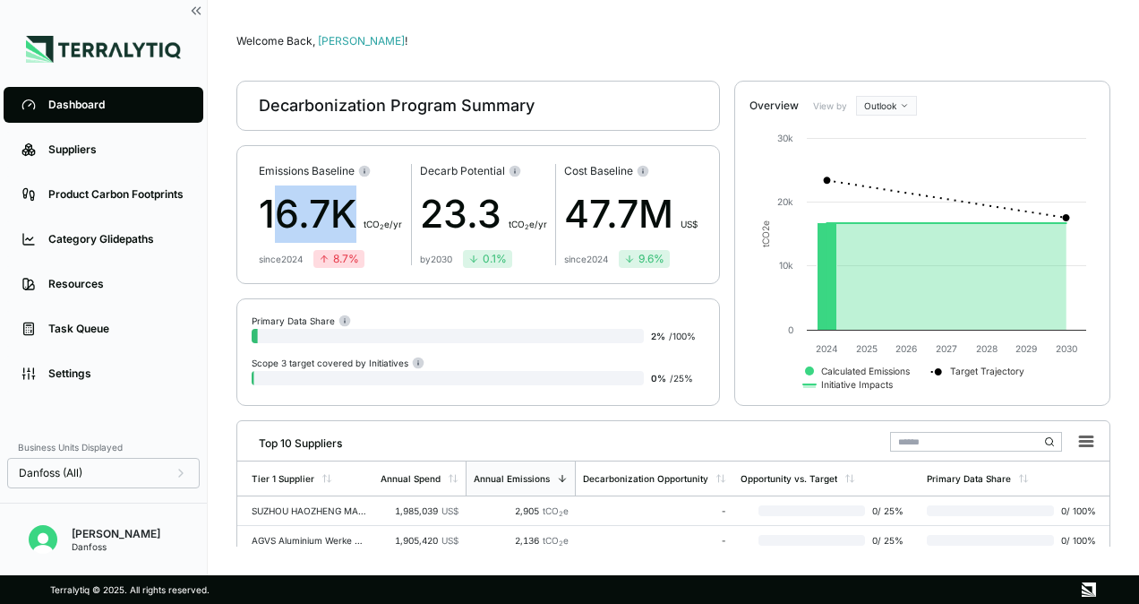
drag, startPoint x: 267, startPoint y: 224, endPoint x: 348, endPoint y: 223, distance: 81.5
click at [348, 223] on div "16.7K t CO 2 e/yr" at bounding box center [330, 213] width 143 height 57
click at [356, 222] on div "16.7K t CO 2 e/yr" at bounding box center [330, 213] width 143 height 57
drag, startPoint x: 451, startPoint y: 254, endPoint x: 432, endPoint y: 254, distance: 19.7
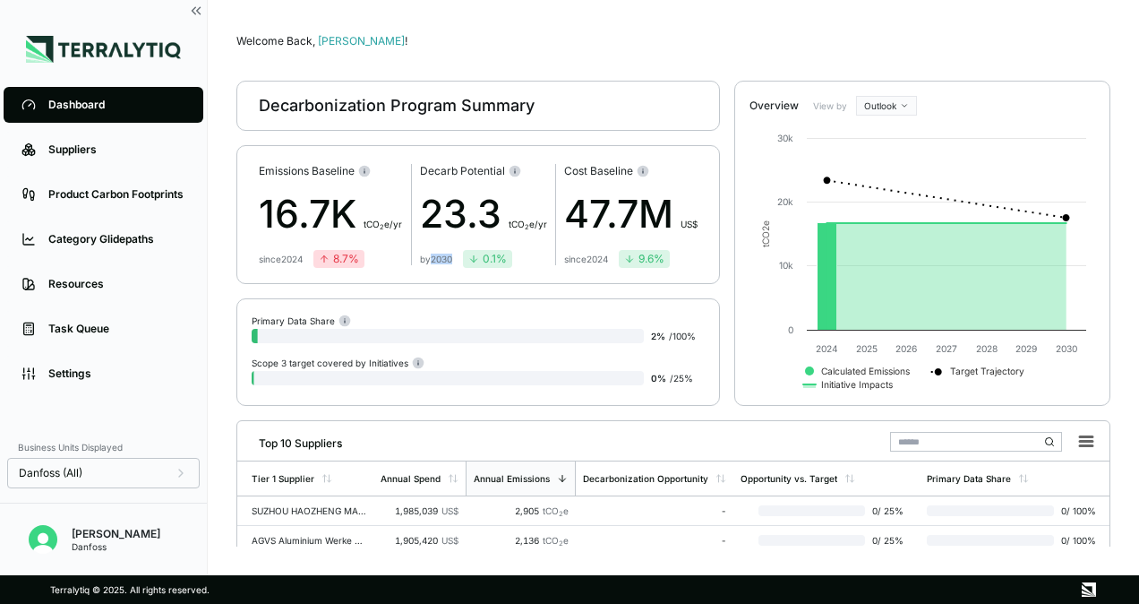
click at [432, 254] on div "by 2030" at bounding box center [436, 258] width 32 height 11
click at [435, 255] on div "by 2030" at bounding box center [436, 258] width 32 height 11
click at [439, 261] on div "by 2030" at bounding box center [436, 258] width 32 height 11
drag, startPoint x: 335, startPoint y: 258, endPoint x: 358, endPoint y: 258, distance: 23.3
click at [358, 258] on div "8.7 %" at bounding box center [339, 259] width 40 height 14
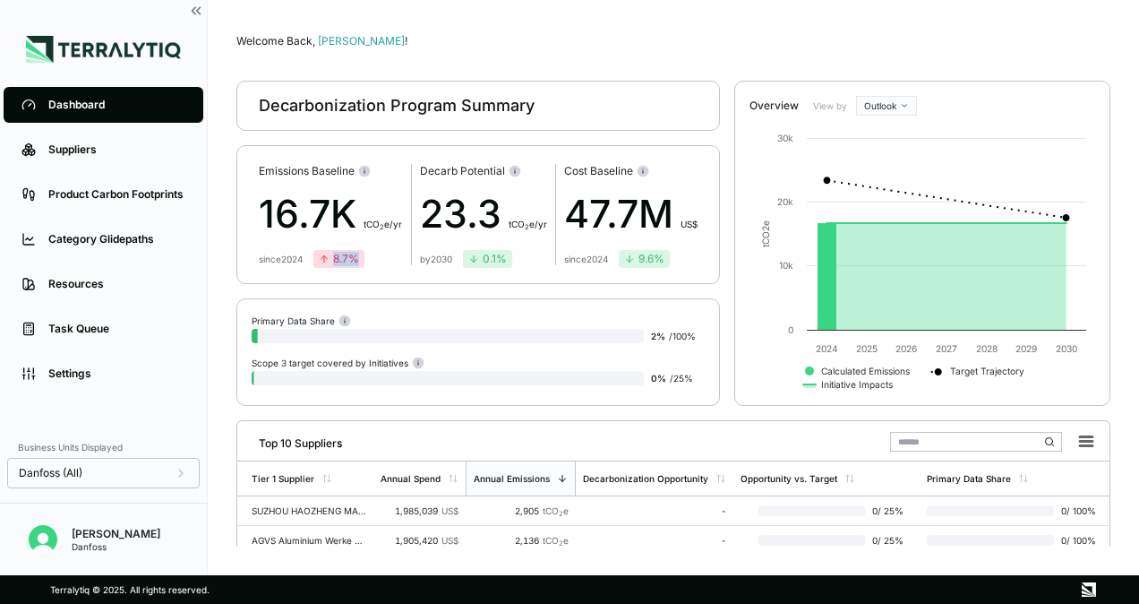
click at [364, 258] on div "8.7 %" at bounding box center [338, 259] width 51 height 18
click at [639, 22] on main "Welcome Back, [PERSON_NAME] ! Decarbonization Program Summary Emissions Baselin…" at bounding box center [673, 287] width 931 height 575
click at [651, 56] on div "Welcome Back, [PERSON_NAME] ! Decarbonization Program Summary Emissions Baselin…" at bounding box center [673, 288] width 874 height 518
click at [588, 45] on div "Welcome Back, Pratiksha !" at bounding box center [673, 41] width 874 height 14
